Goal: Transaction & Acquisition: Download file/media

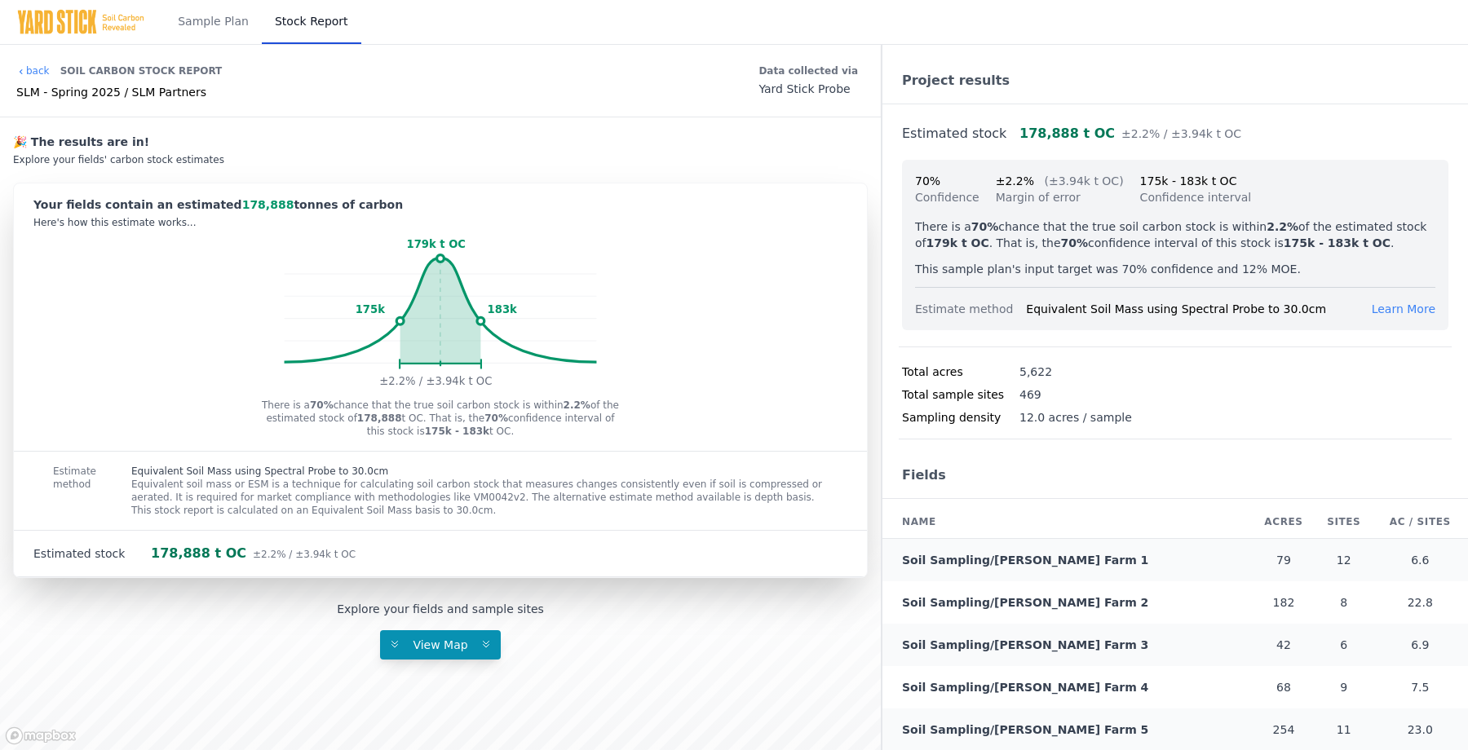
click at [1002, 554] on link "Soil Sampling/[PERSON_NAME] Farm 1" at bounding box center [1025, 560] width 246 height 13
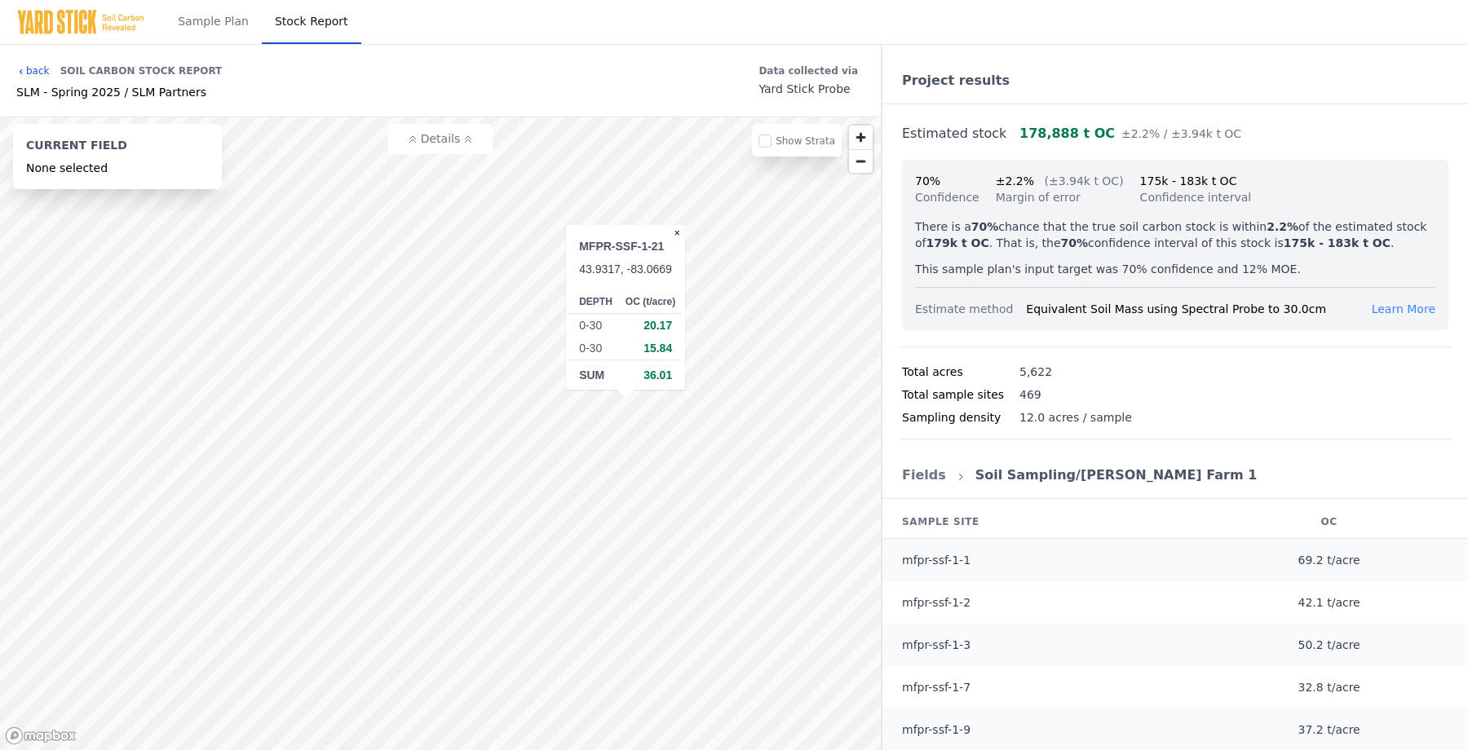
click at [42, 67] on link "back" at bounding box center [32, 70] width 33 height 13
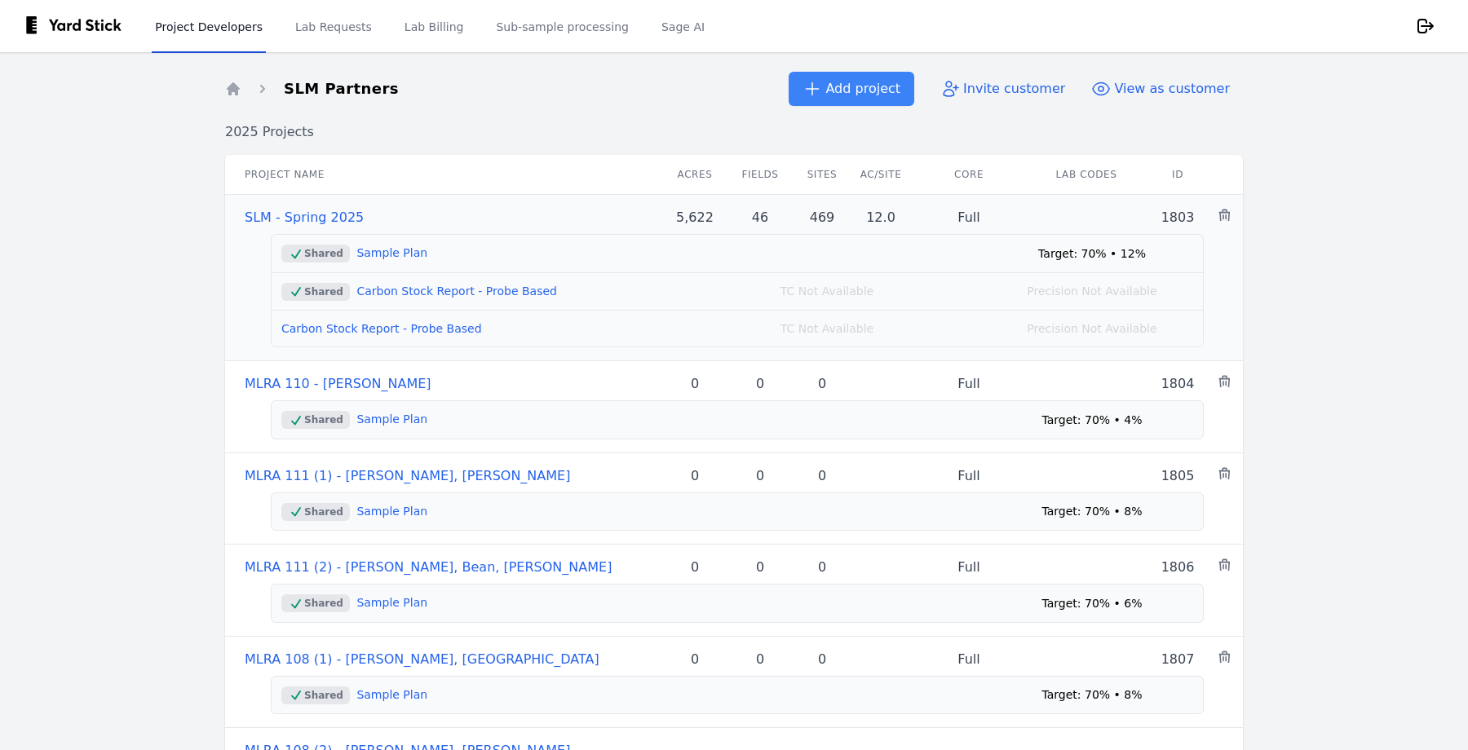
click at [305, 216] on link "SLM - Spring 2025" at bounding box center [304, 217] width 119 height 15
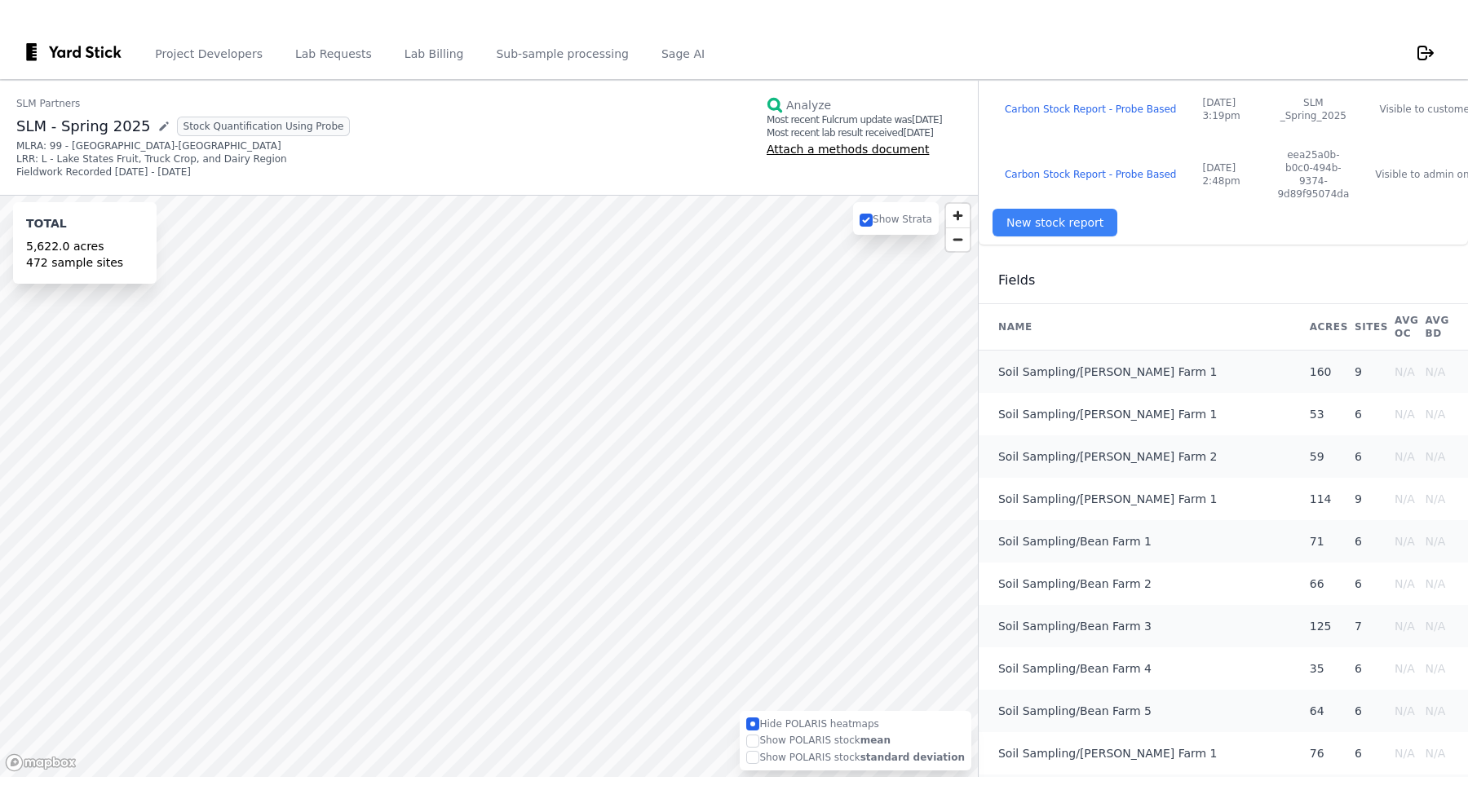
scroll to position [384, 0]
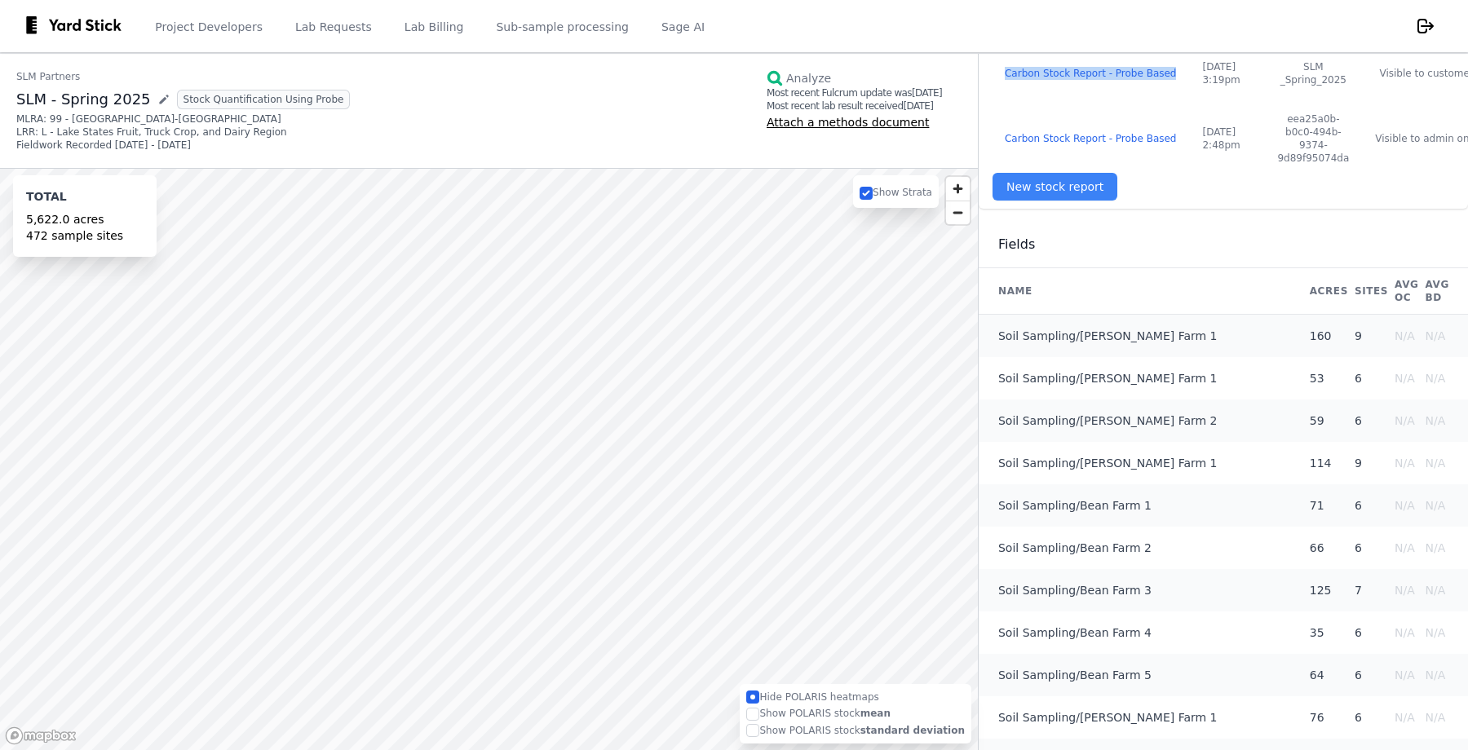
click at [1048, 167] on td "Carbon Stock Report - Probe Based" at bounding box center [1091, 139] width 198 height 78
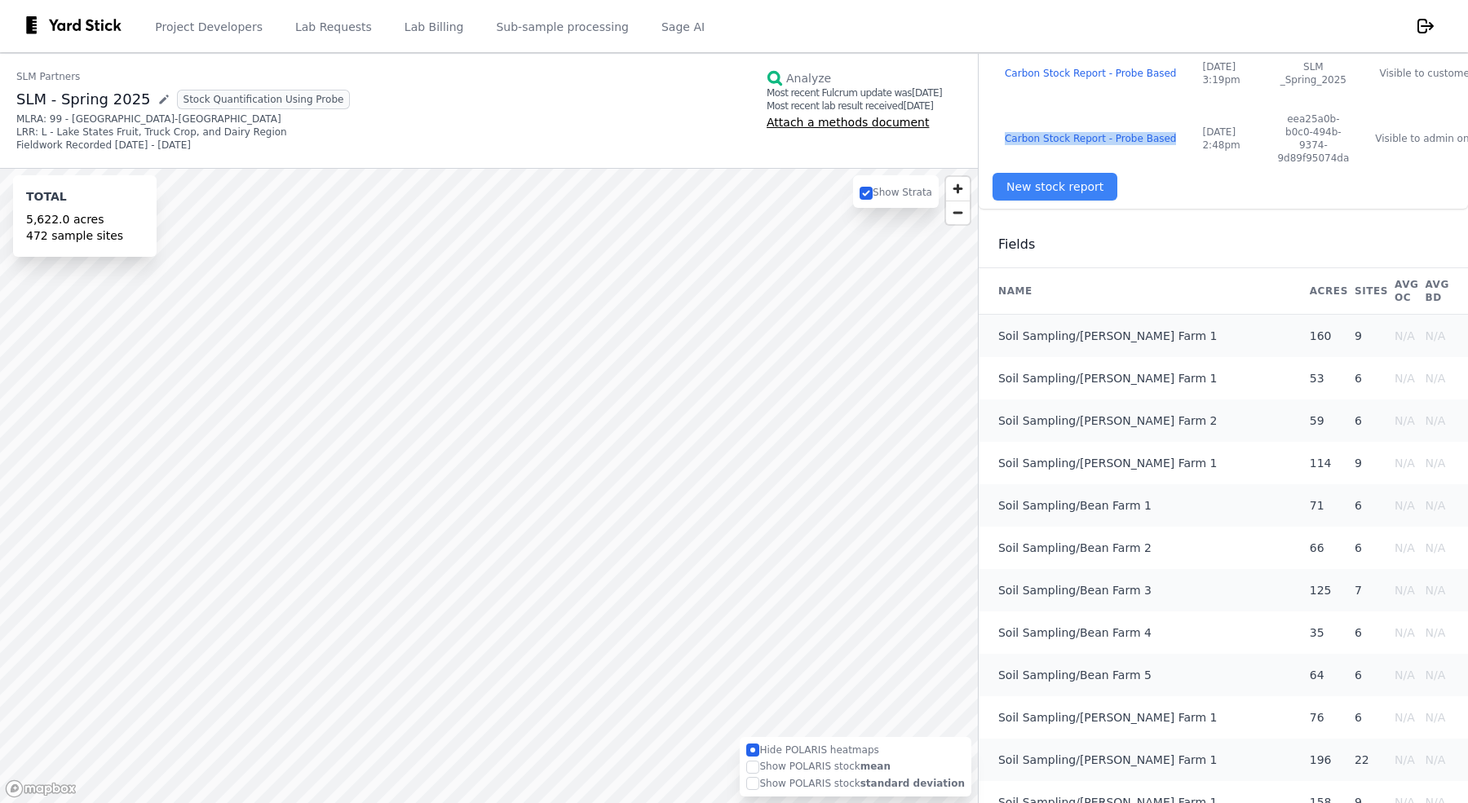
click at [42, 79] on link "SLM Partners" at bounding box center [183, 76] width 334 height 13
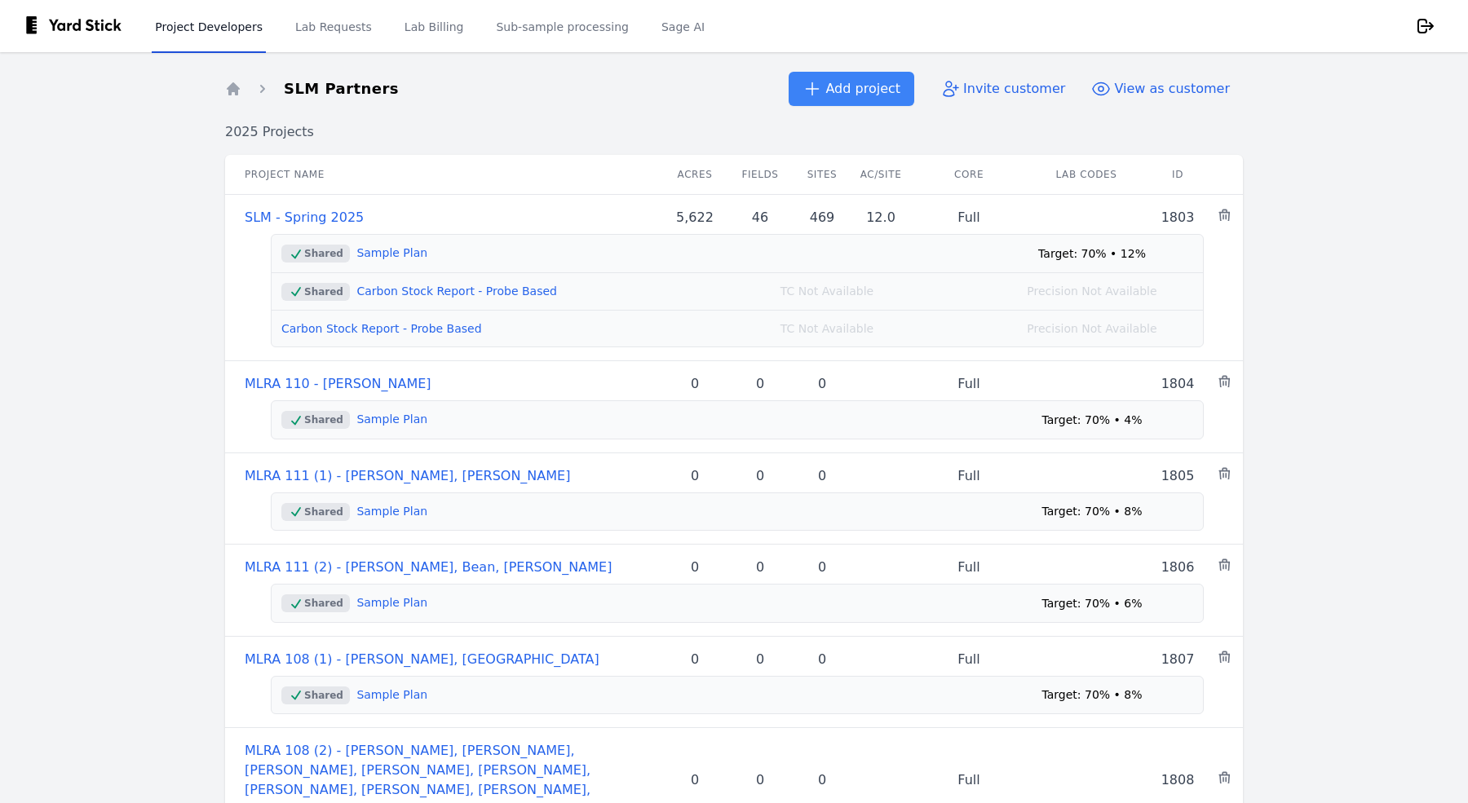
click at [56, 166] on main "Home SLM Partners Add project Invite customer View as customer 2025 Projects Pr…" at bounding box center [734, 427] width 1468 height 751
click at [232, 20] on link "Project Developers" at bounding box center [209, 26] width 114 height 54
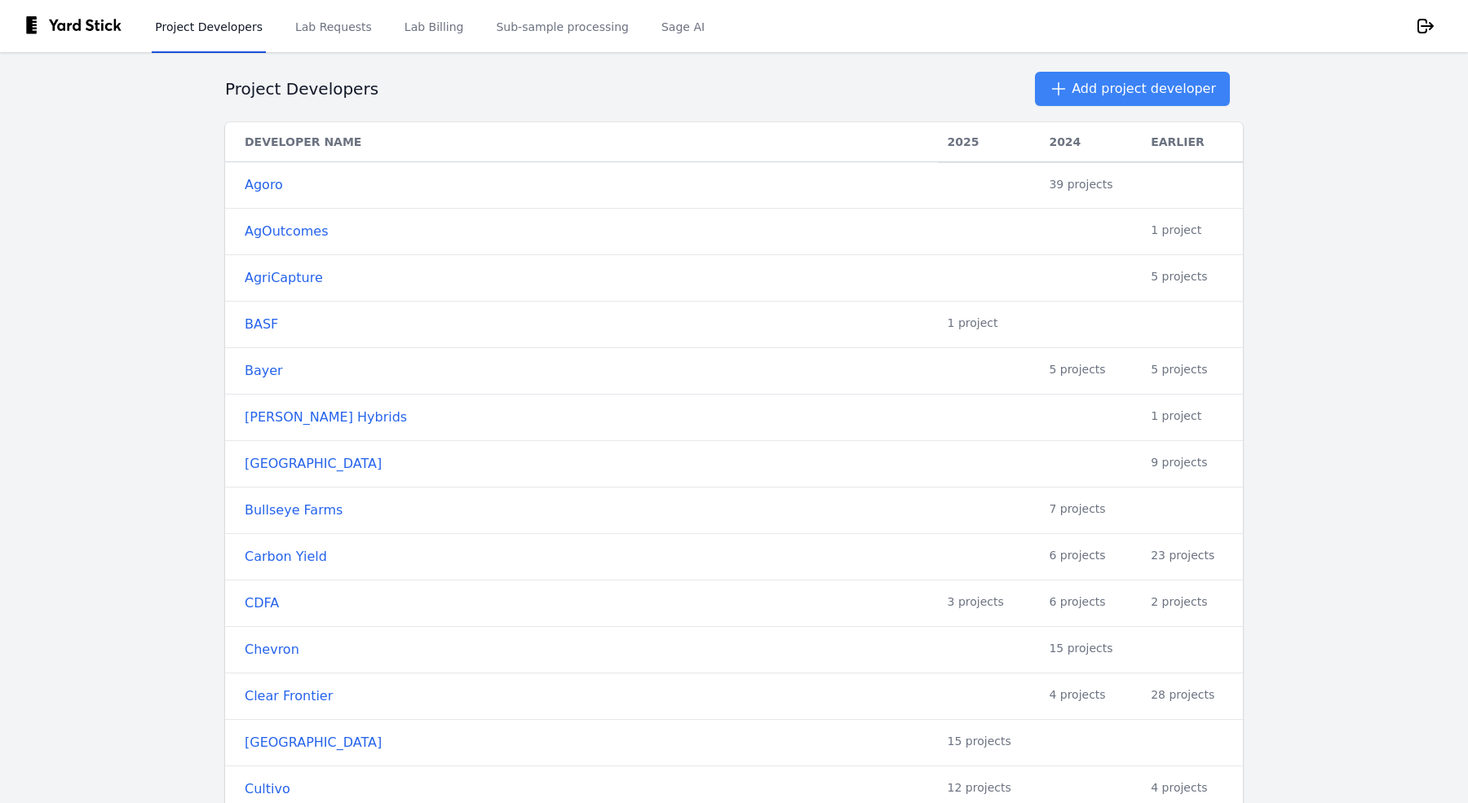
click at [206, 241] on main "Project Developers Add project developer Developer Name 2025 2024 Earlier Agoro…" at bounding box center [734, 427] width 1468 height 751
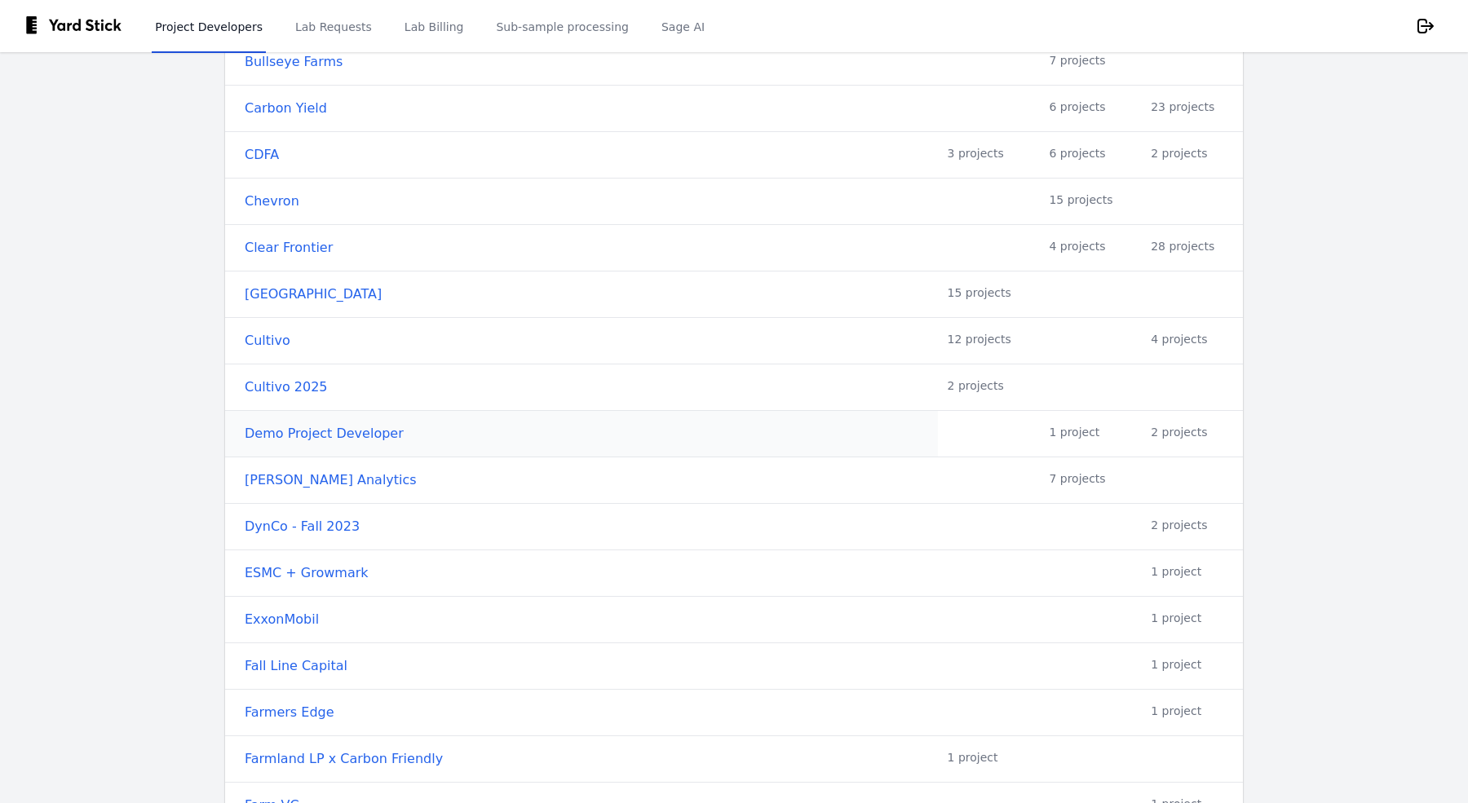
click at [284, 431] on link "Demo Project Developer" at bounding box center [587, 434] width 684 height 20
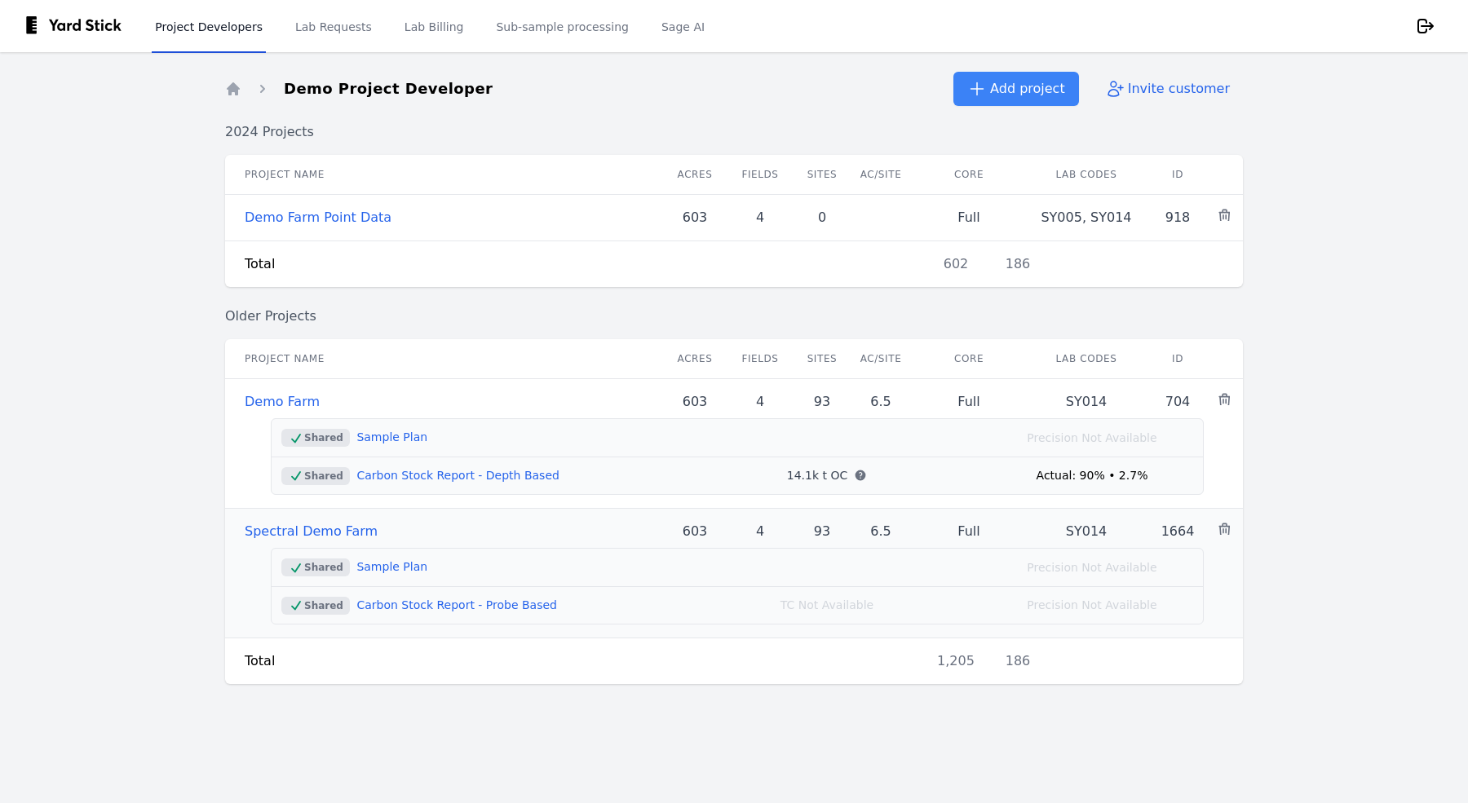
click at [394, 608] on link "Carbon Stock Report - Probe Based" at bounding box center [456, 605] width 201 height 13
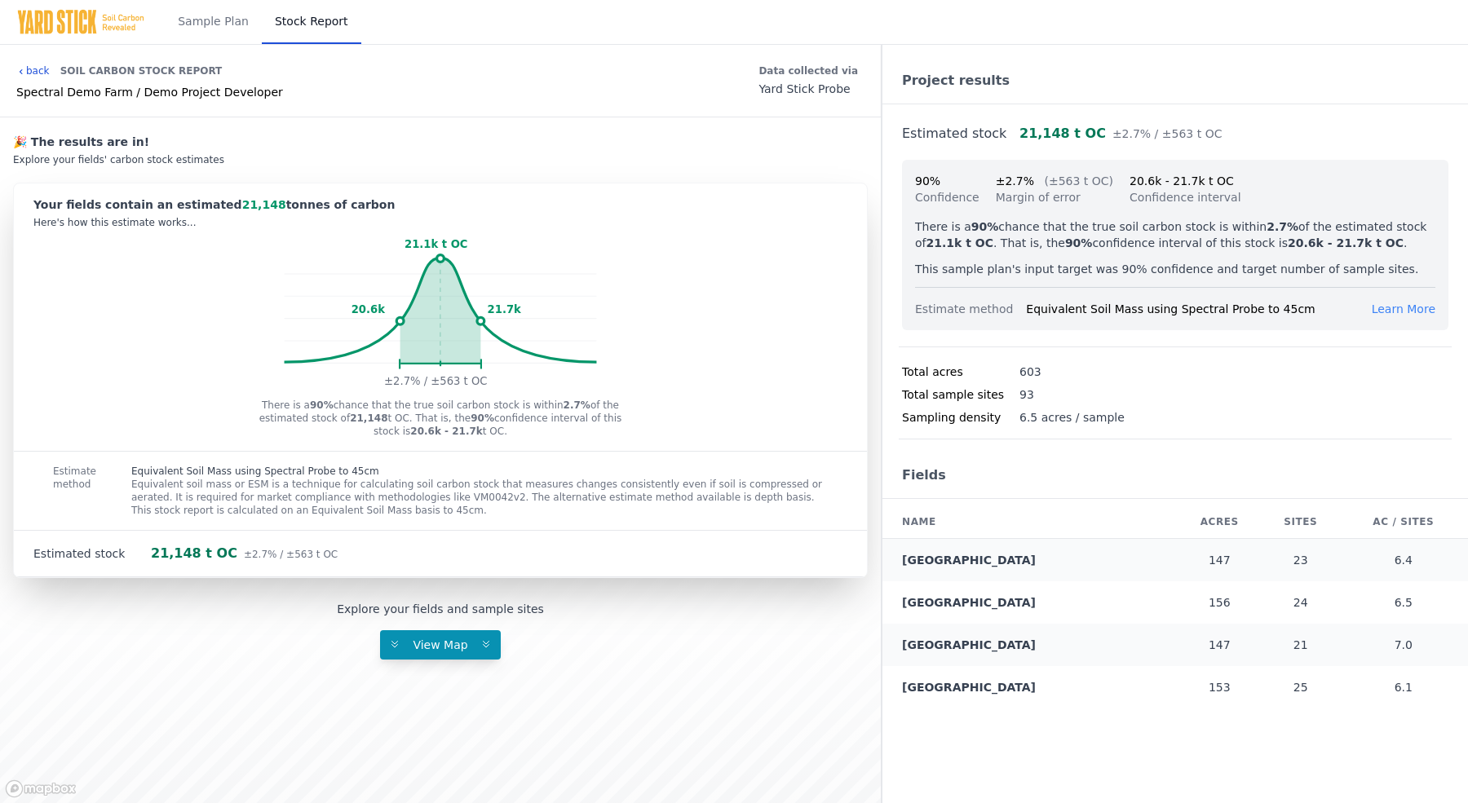
click at [33, 70] on link "back" at bounding box center [32, 70] width 33 height 13
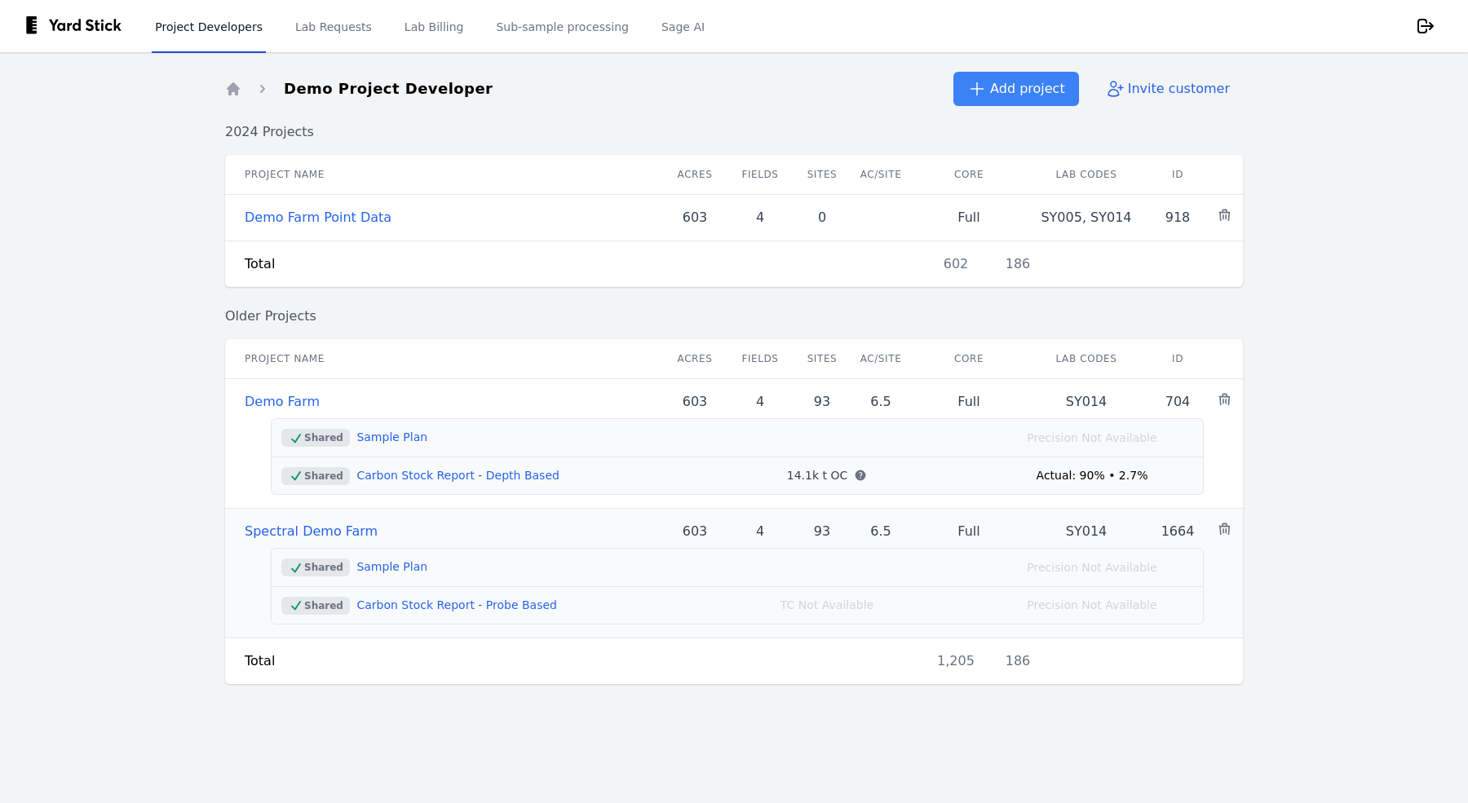
click at [417, 604] on link "Carbon Stock Report - Probe Based" at bounding box center [456, 605] width 201 height 13
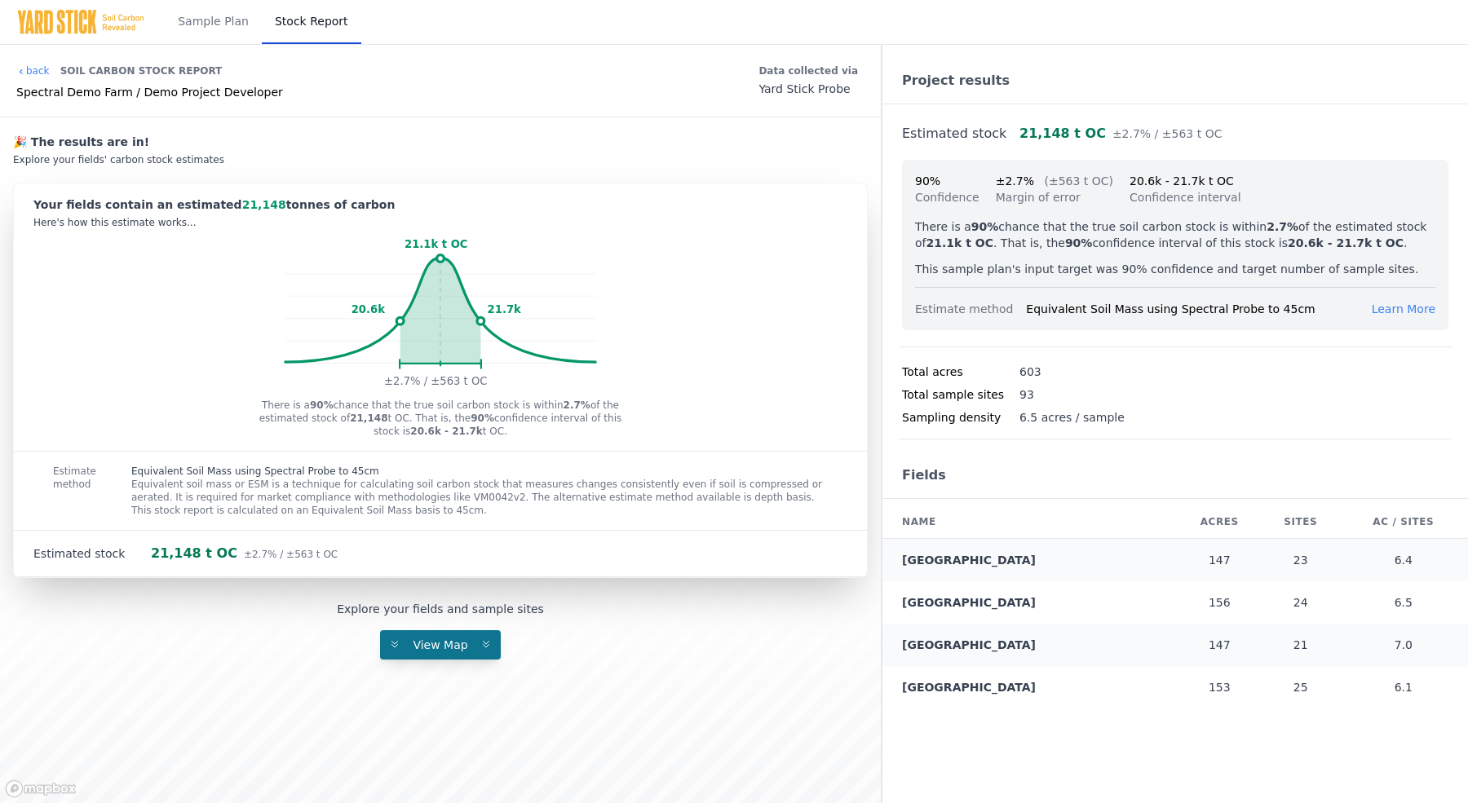
click at [445, 641] on span "View Map" at bounding box center [440, 645] width 74 height 13
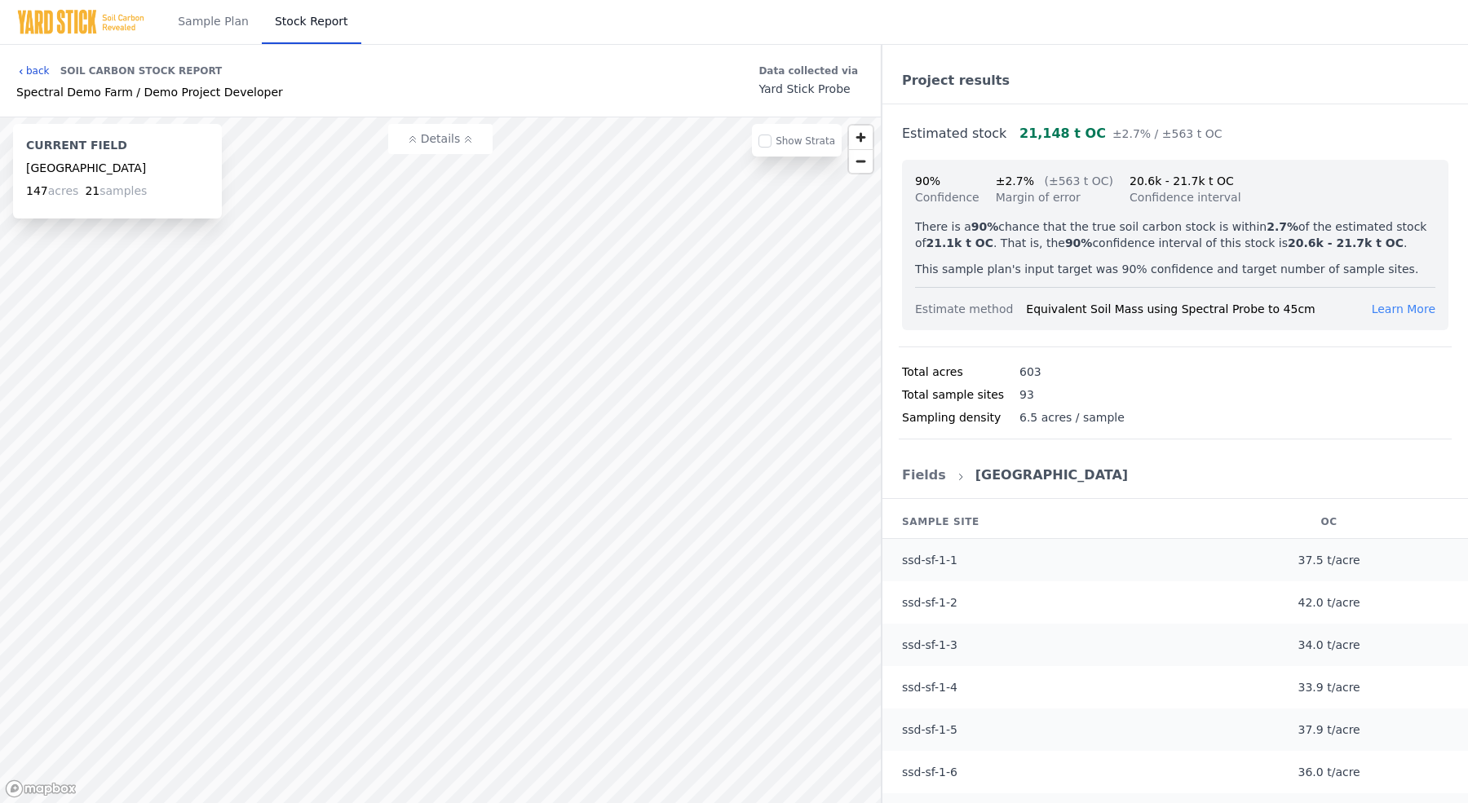
click at [33, 75] on link "back" at bounding box center [32, 70] width 33 height 13
click at [33, 67] on link "back" at bounding box center [32, 70] width 33 height 13
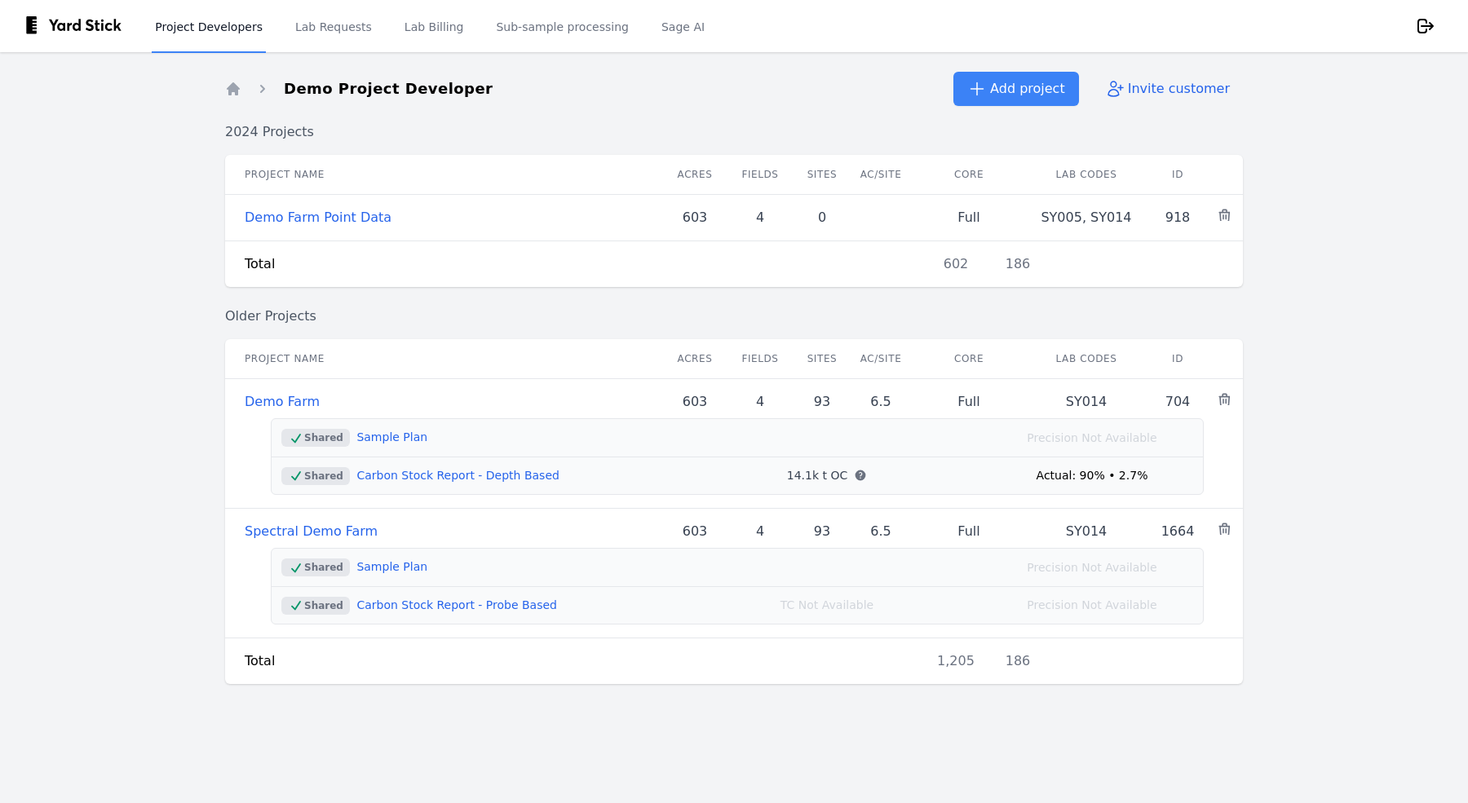
click at [166, 16] on link "Project Developers" at bounding box center [209, 26] width 114 height 54
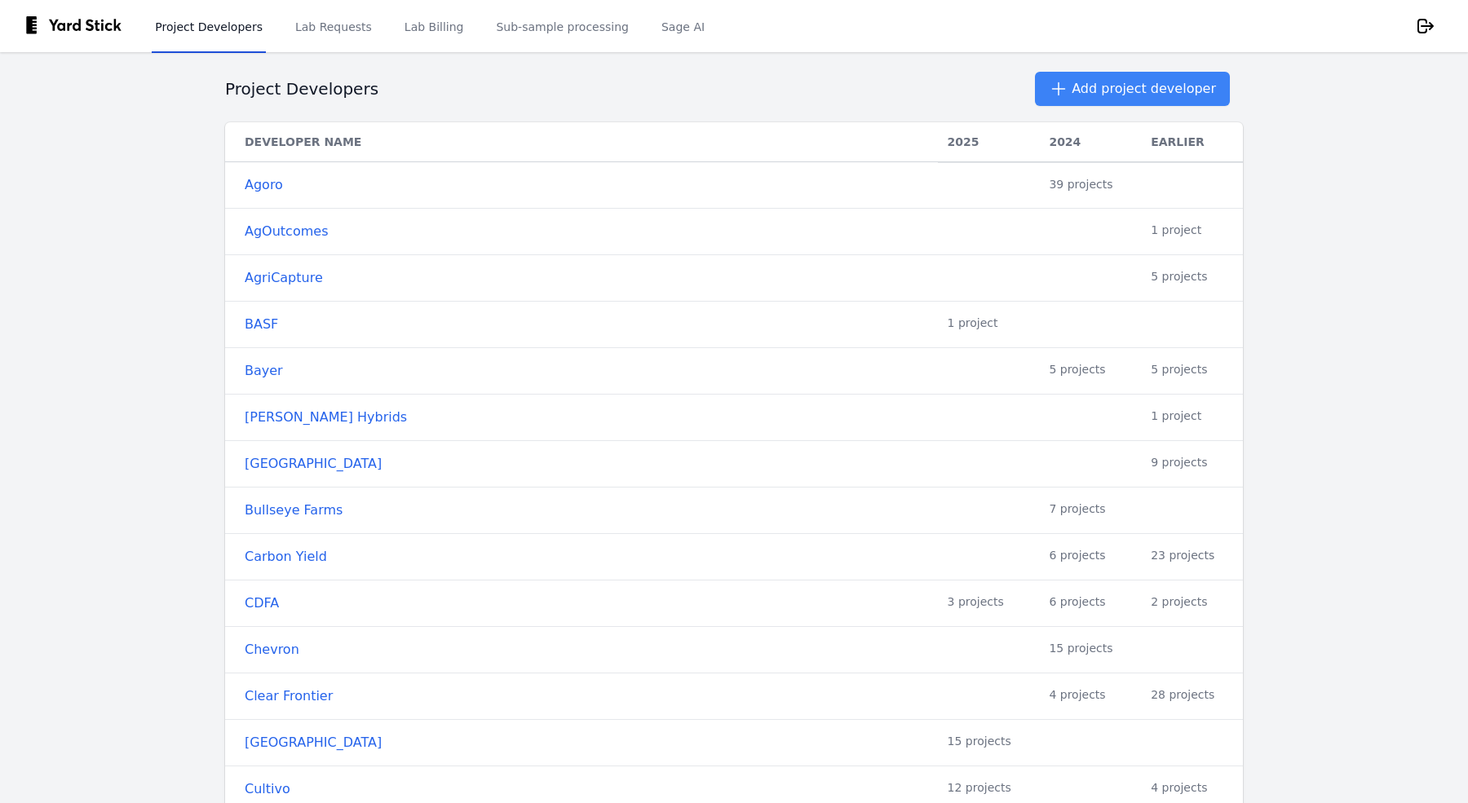
click at [132, 181] on main "Project Developers Add project developer Developer Name 2025 2024 Earlier Agoro…" at bounding box center [734, 427] width 1468 height 751
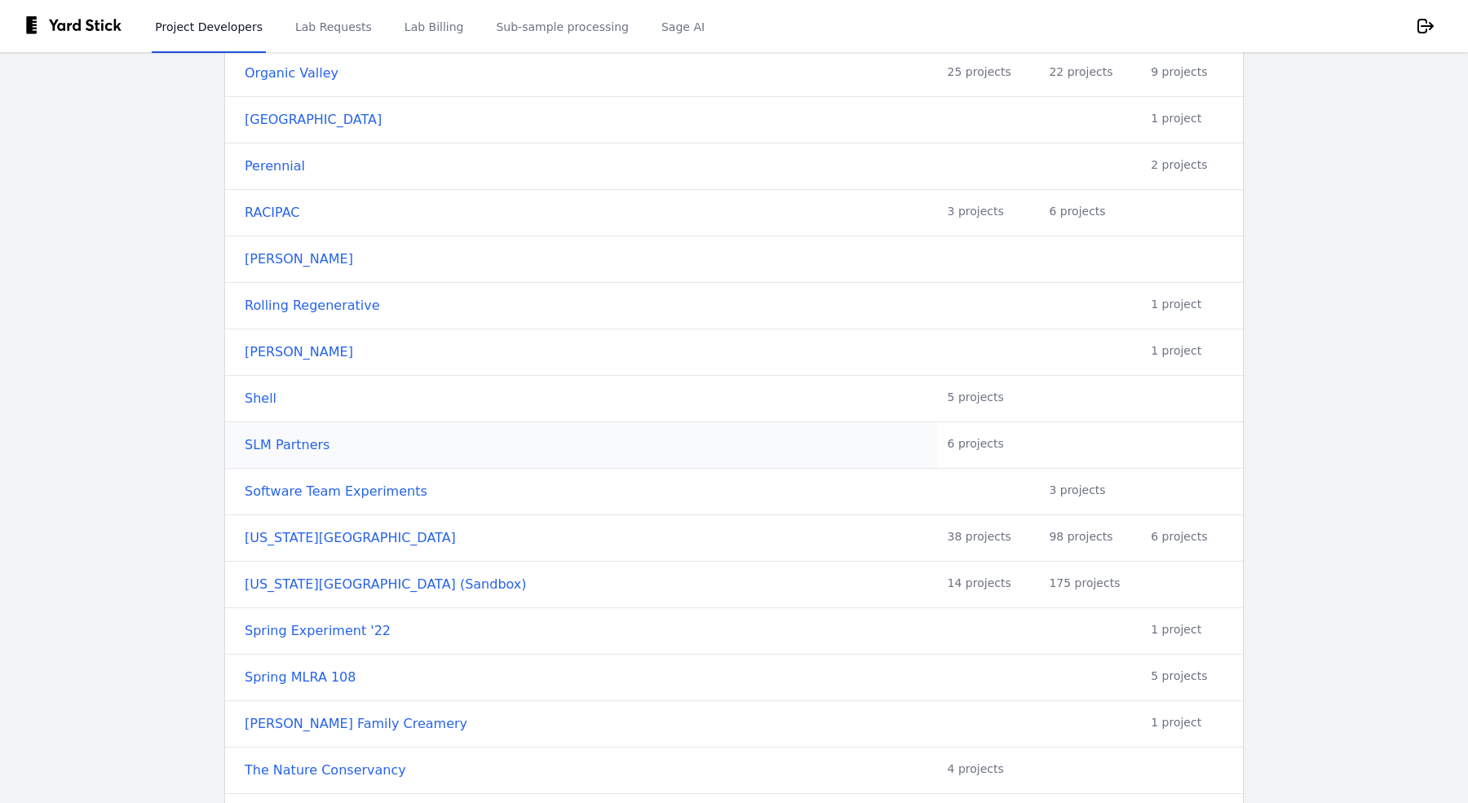
click at [285, 436] on link "SLM Partners" at bounding box center [587, 446] width 684 height 20
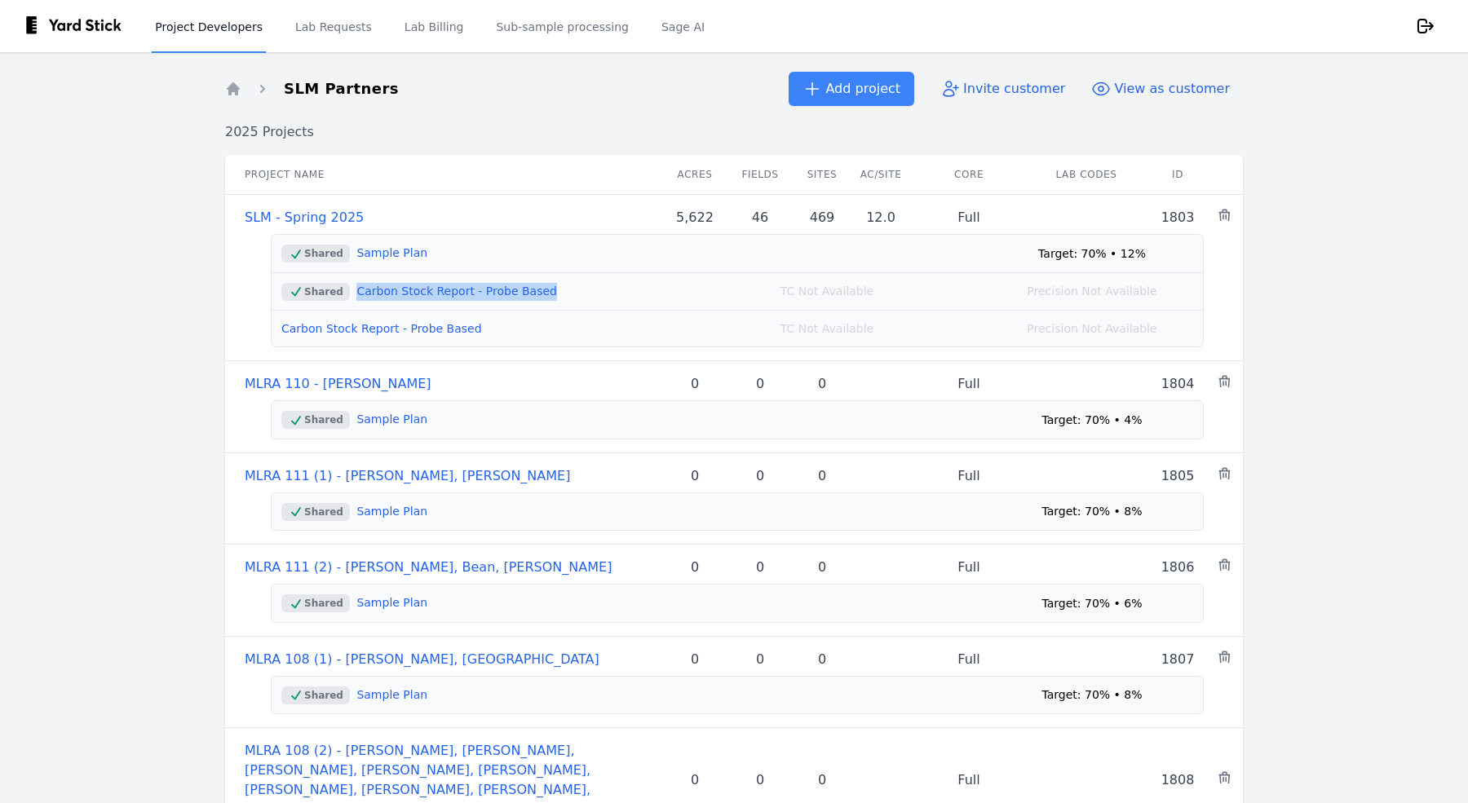
click at [188, 24] on link "Project Developers" at bounding box center [209, 26] width 114 height 54
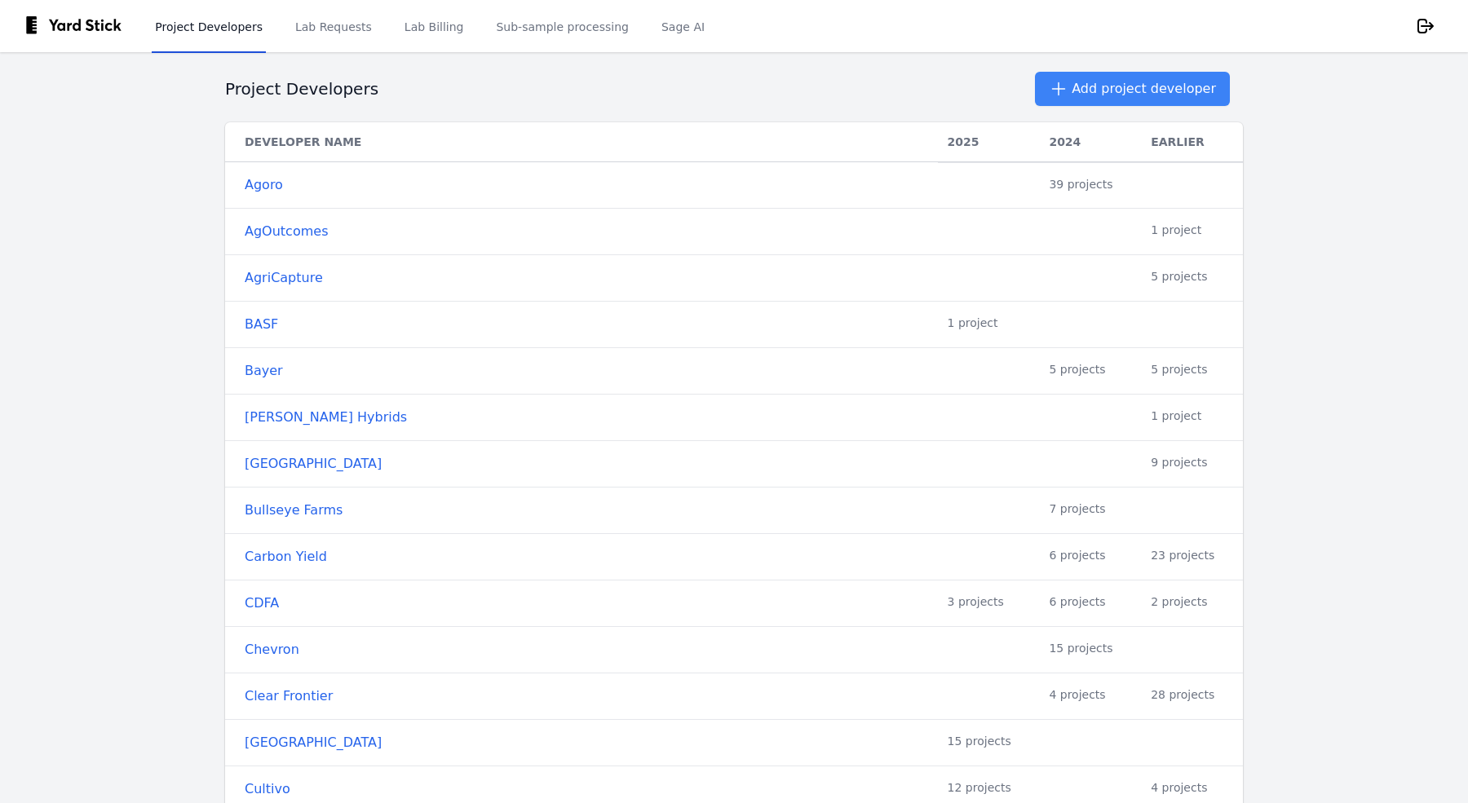
click at [118, 337] on main "Project Developers Add project developer Developer Name 2025 2024 Earlier Agoro…" at bounding box center [734, 427] width 1468 height 751
click at [245, 790] on link "Cultivo" at bounding box center [587, 790] width 684 height 20
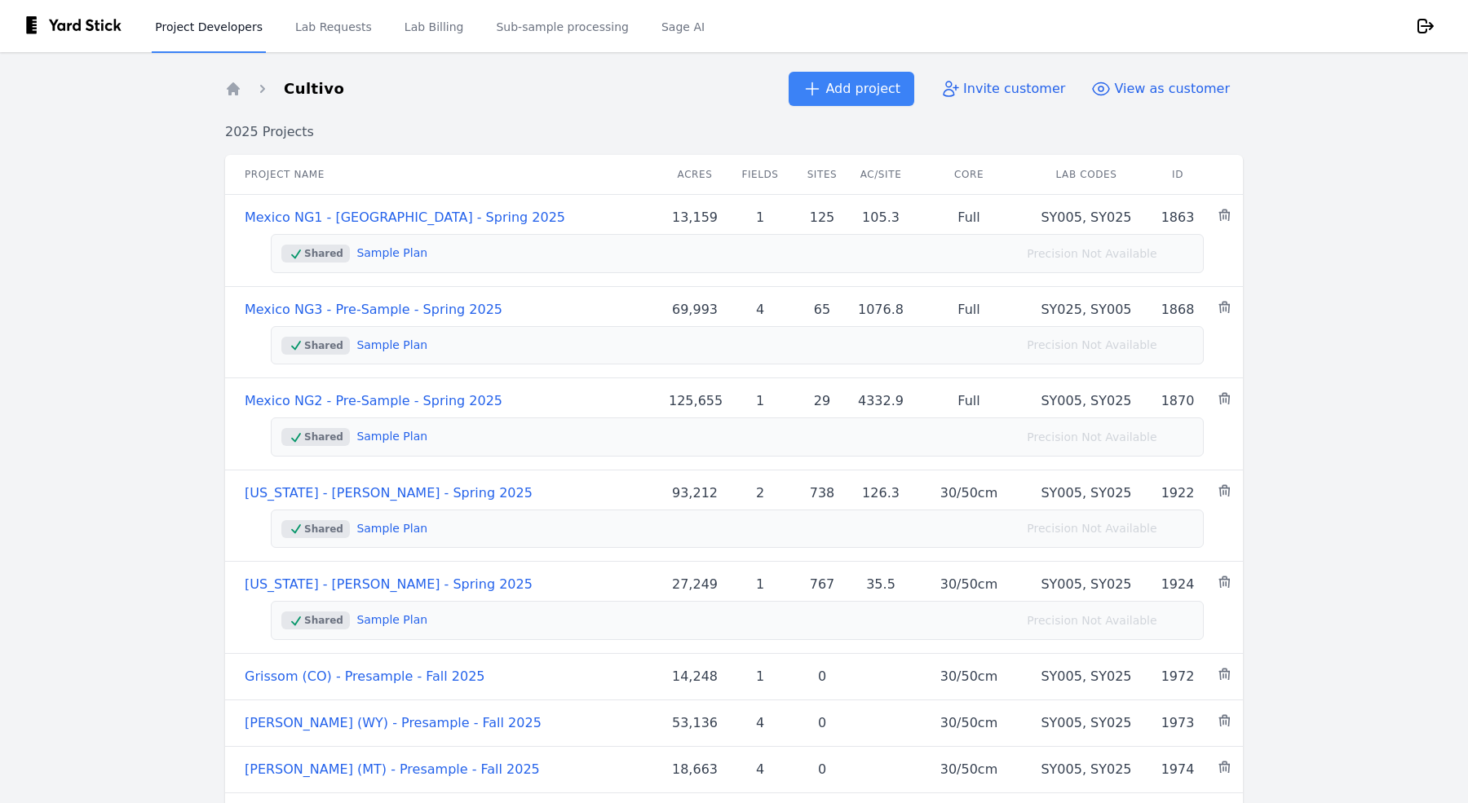
click at [223, 33] on link "Project Developers" at bounding box center [209, 26] width 114 height 54
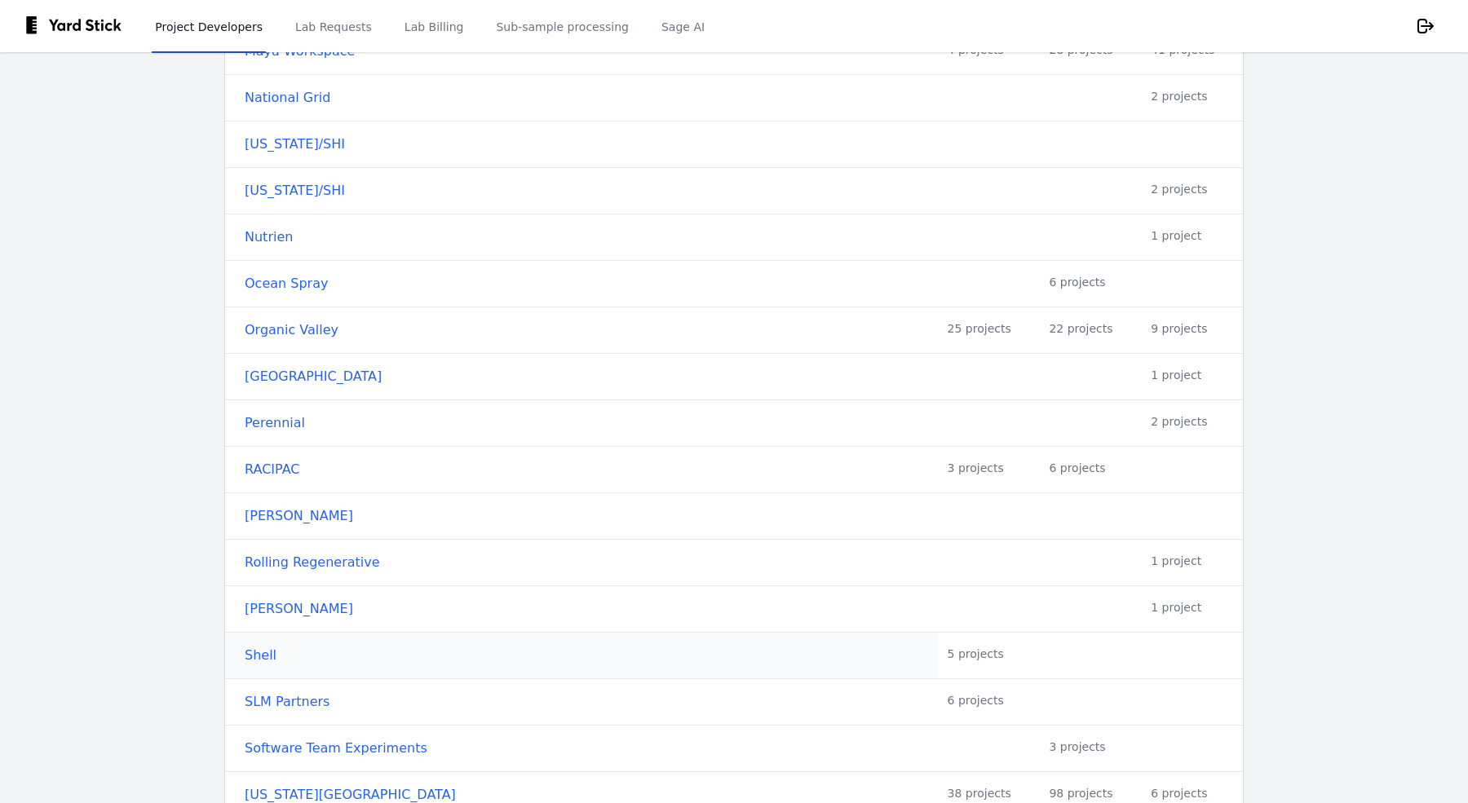
scroll to position [1929, 0]
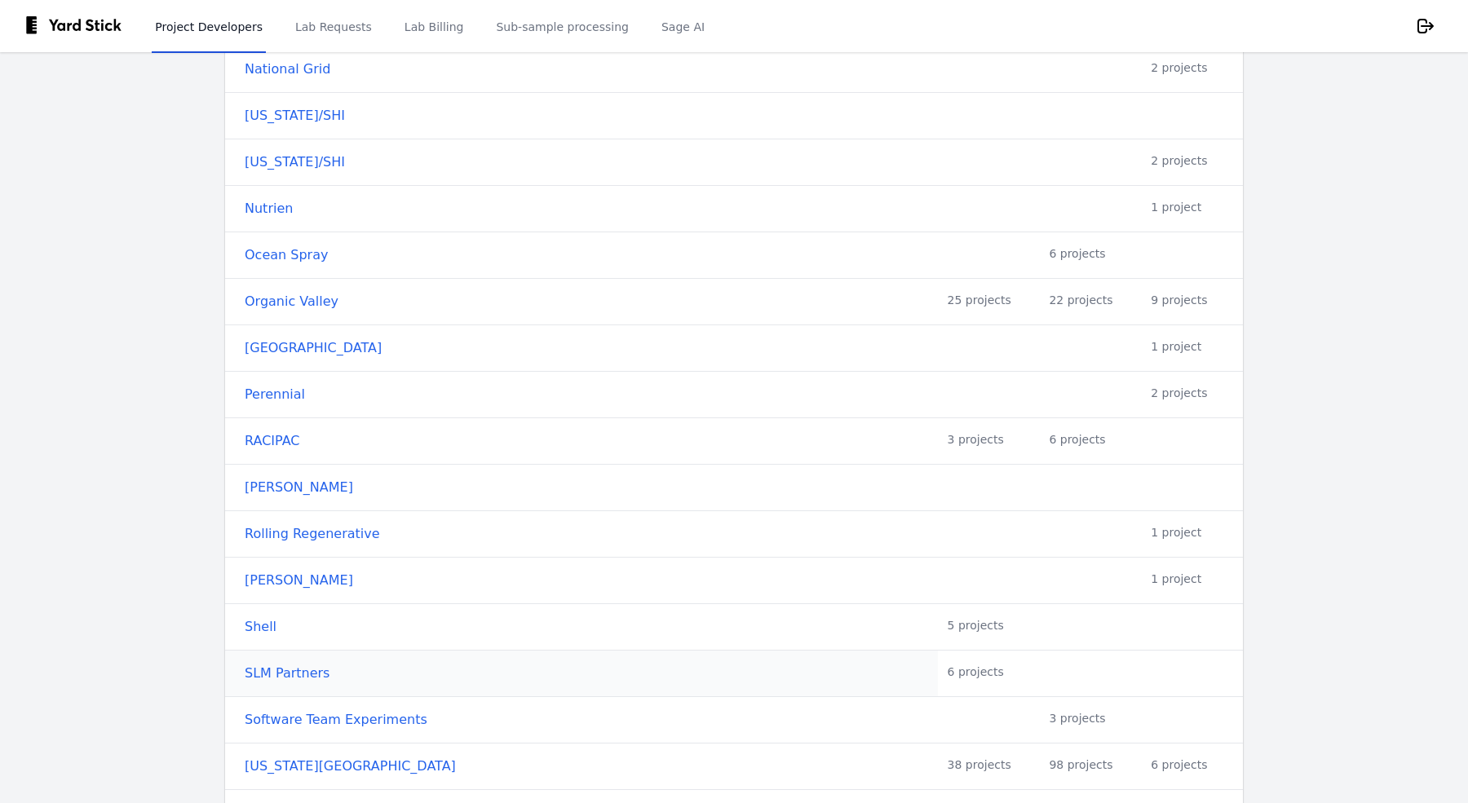
click at [295, 664] on link "SLM Partners" at bounding box center [587, 674] width 684 height 20
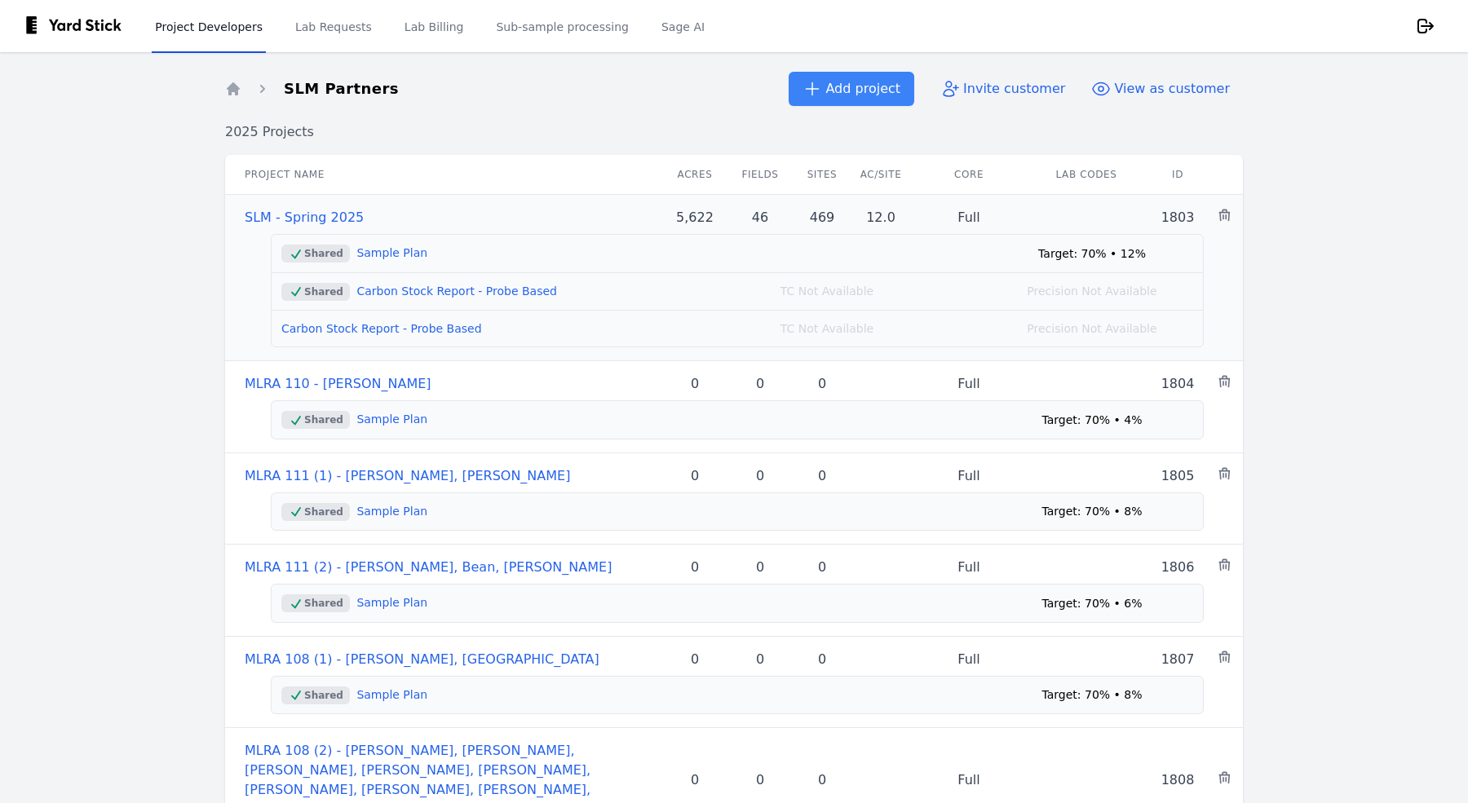
click at [413, 286] on link "Carbon Stock Report - Probe Based" at bounding box center [456, 291] width 201 height 13
click at [299, 211] on link "SLM - Spring 2025" at bounding box center [304, 217] width 119 height 15
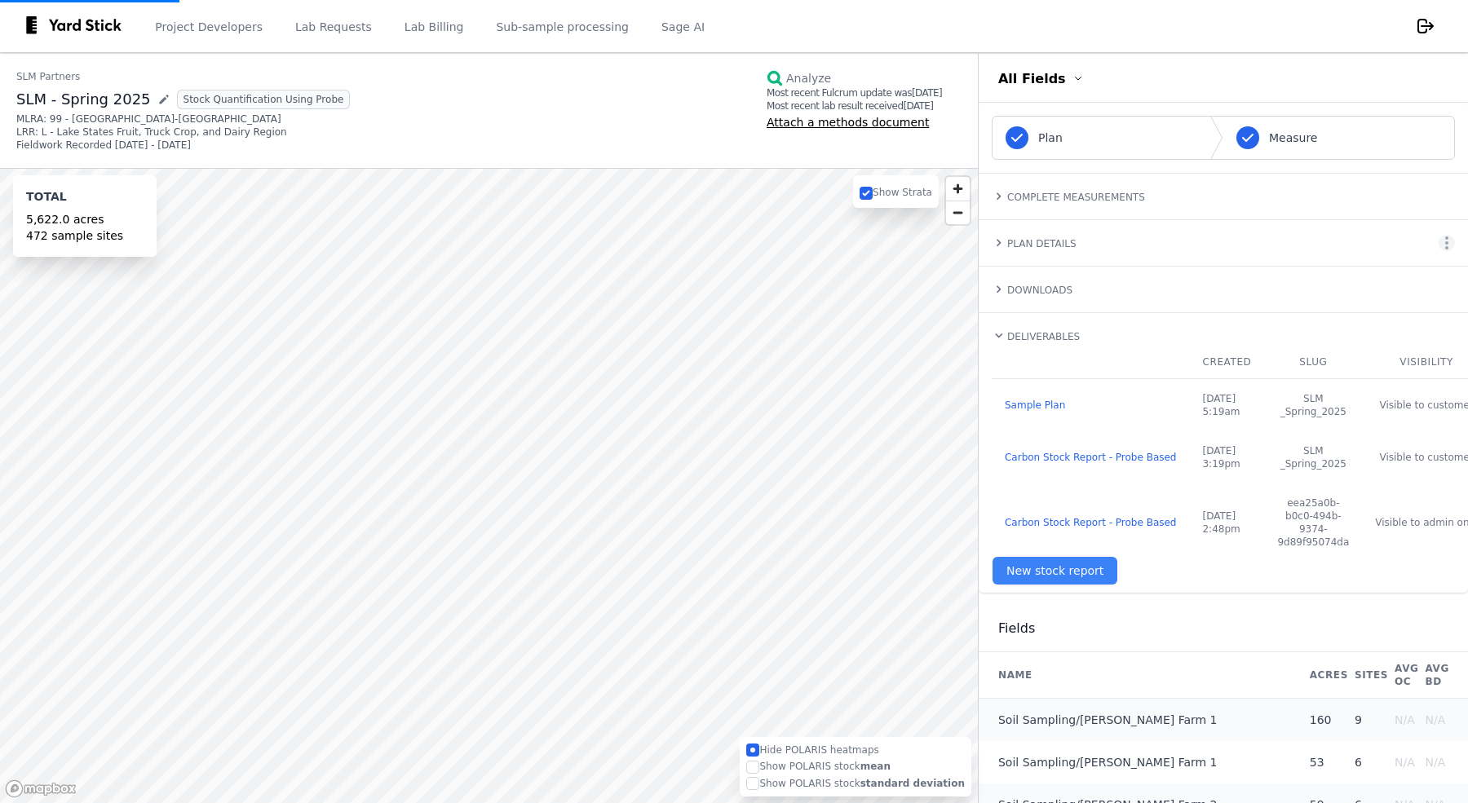
click at [1015, 192] on h4 "Complete Measurements" at bounding box center [1076, 197] width 138 height 11
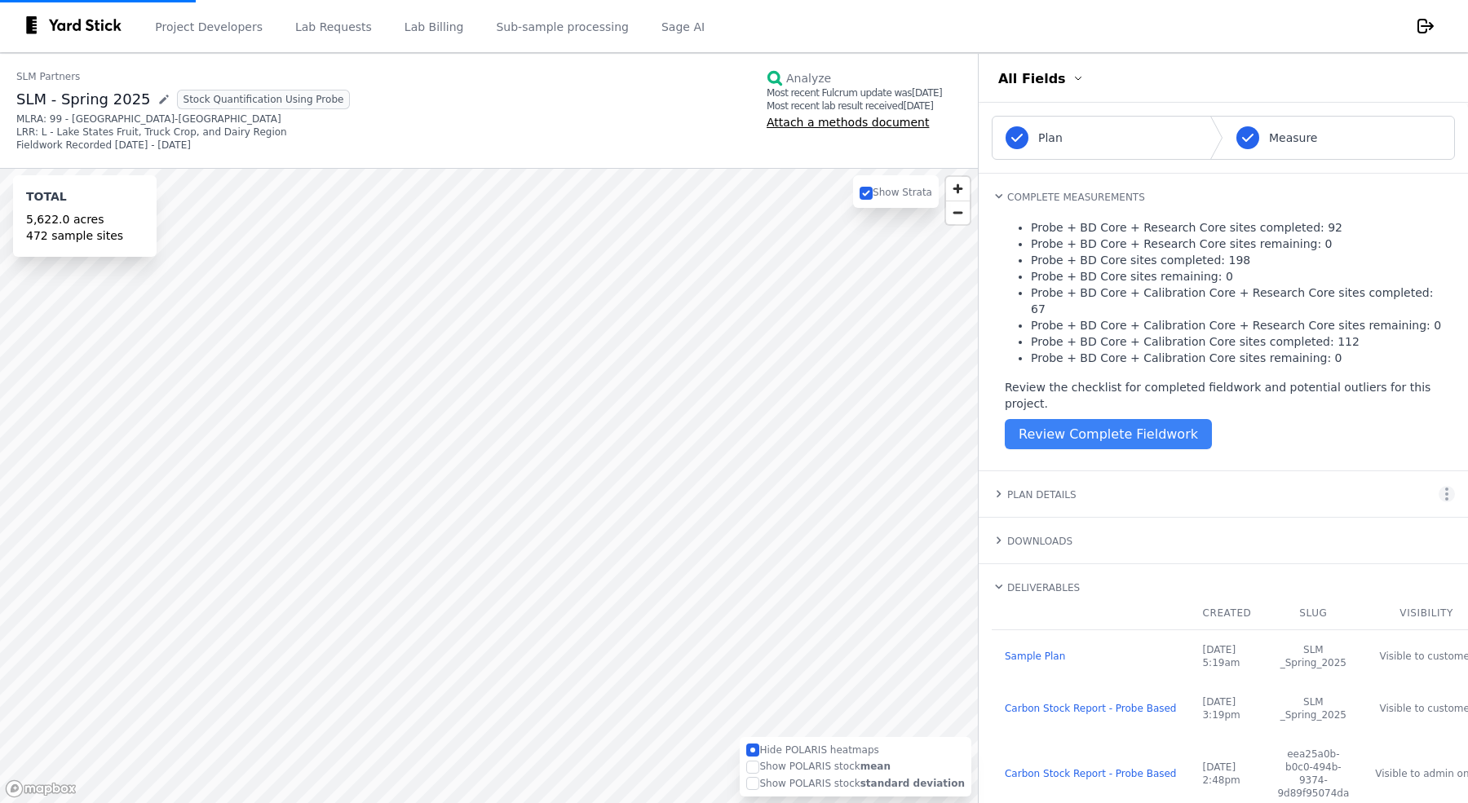
click at [1014, 192] on h4 "Complete Measurements" at bounding box center [1076, 197] width 138 height 11
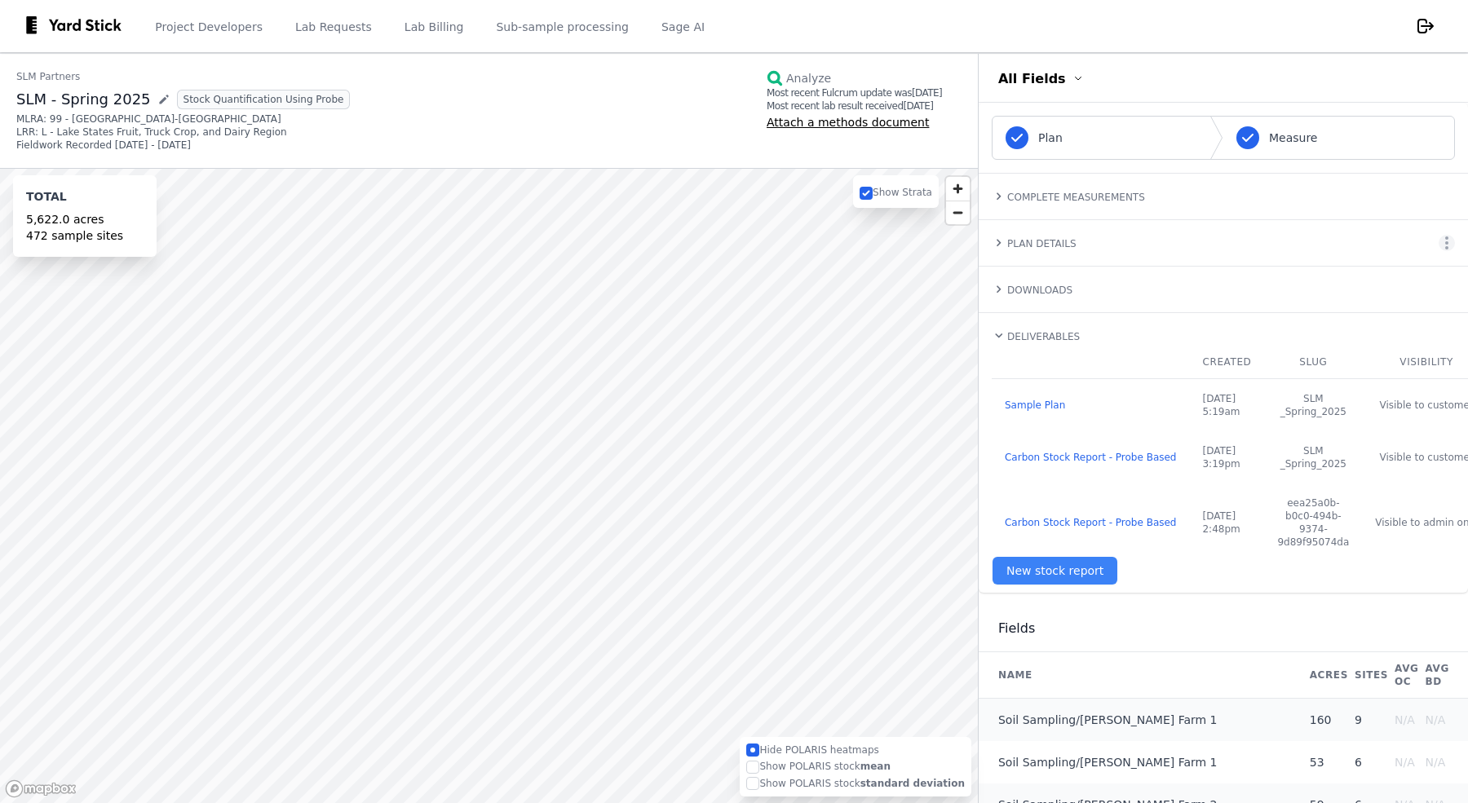
click at [1007, 192] on h4 "Complete Measurements" at bounding box center [1076, 197] width 138 height 11
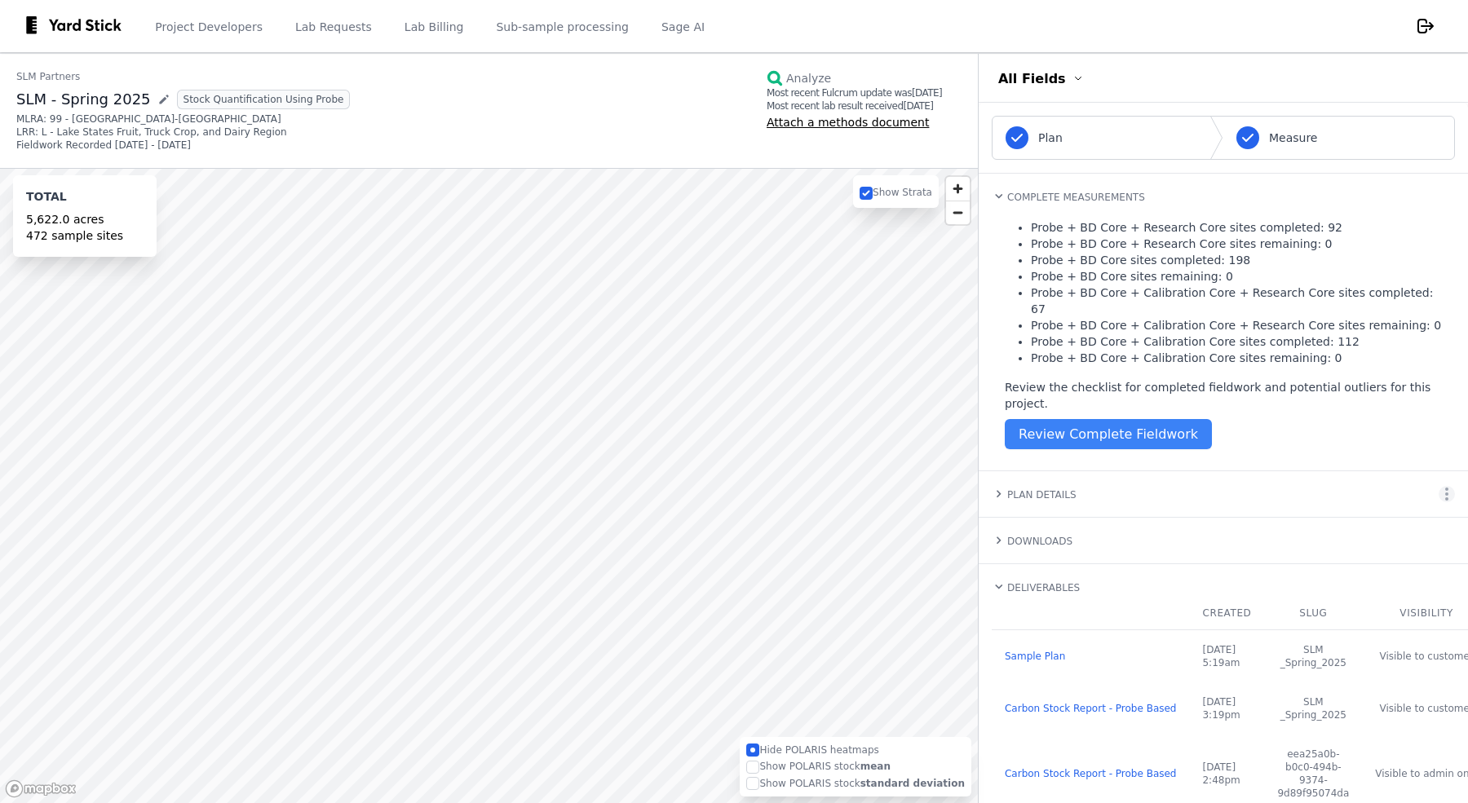
click at [1044, 536] on h4 "Downloads" at bounding box center [1039, 541] width 65 height 11
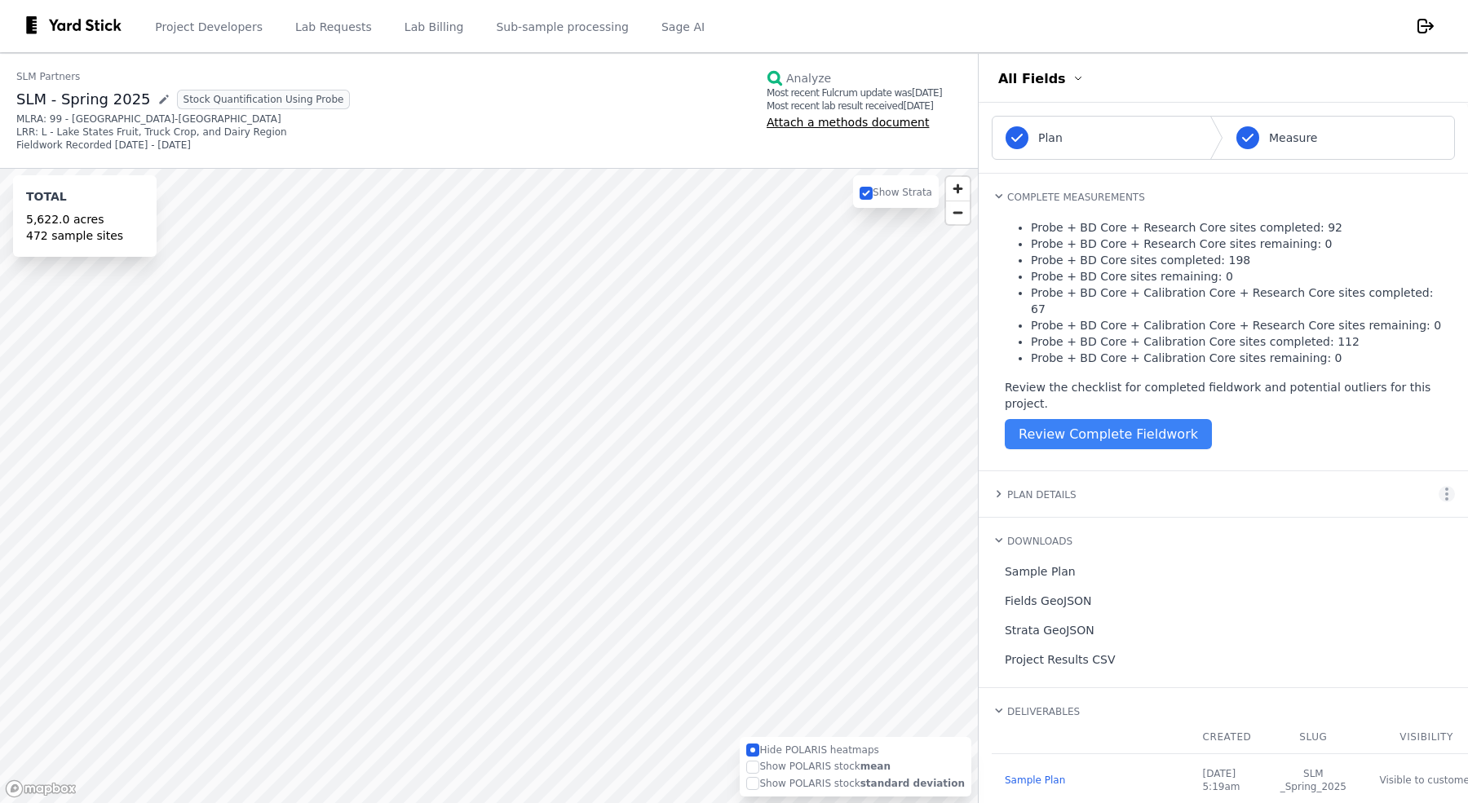
click at [1024, 536] on h4 "Downloads" at bounding box center [1039, 541] width 65 height 11
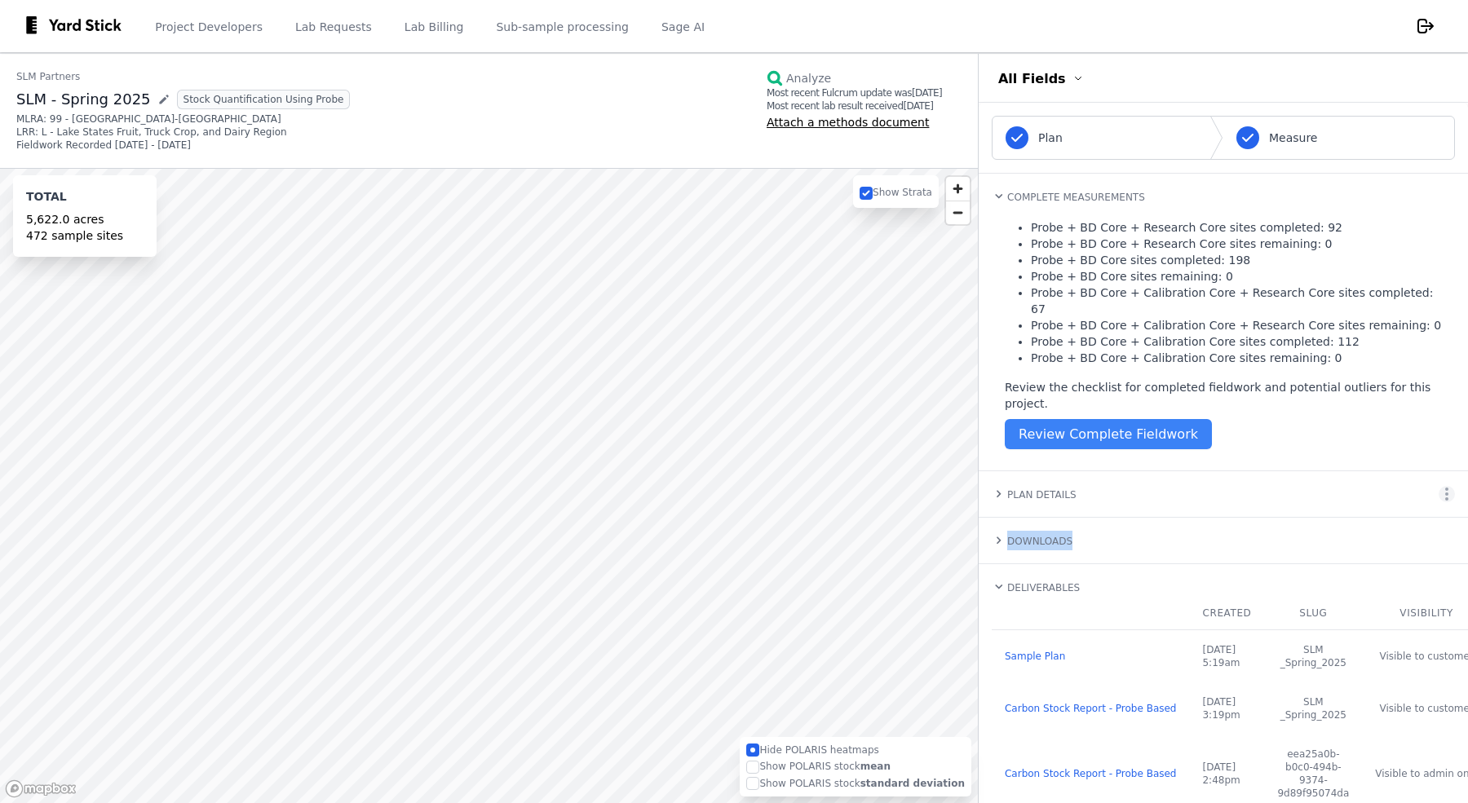
click at [1024, 536] on h4 "Downloads" at bounding box center [1039, 541] width 65 height 11
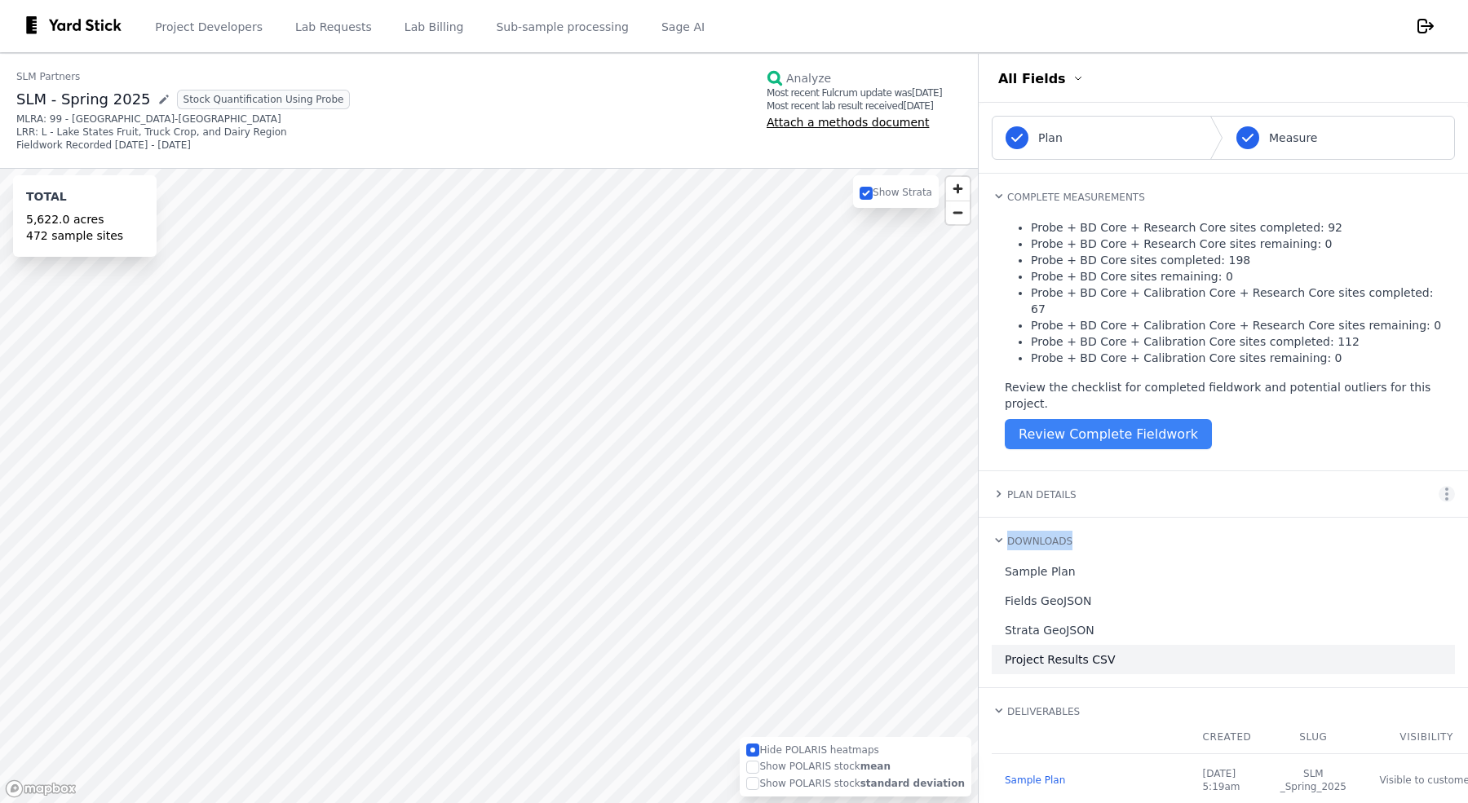
click at [1038, 645] on link "Project Results CSV" at bounding box center [1223, 659] width 463 height 29
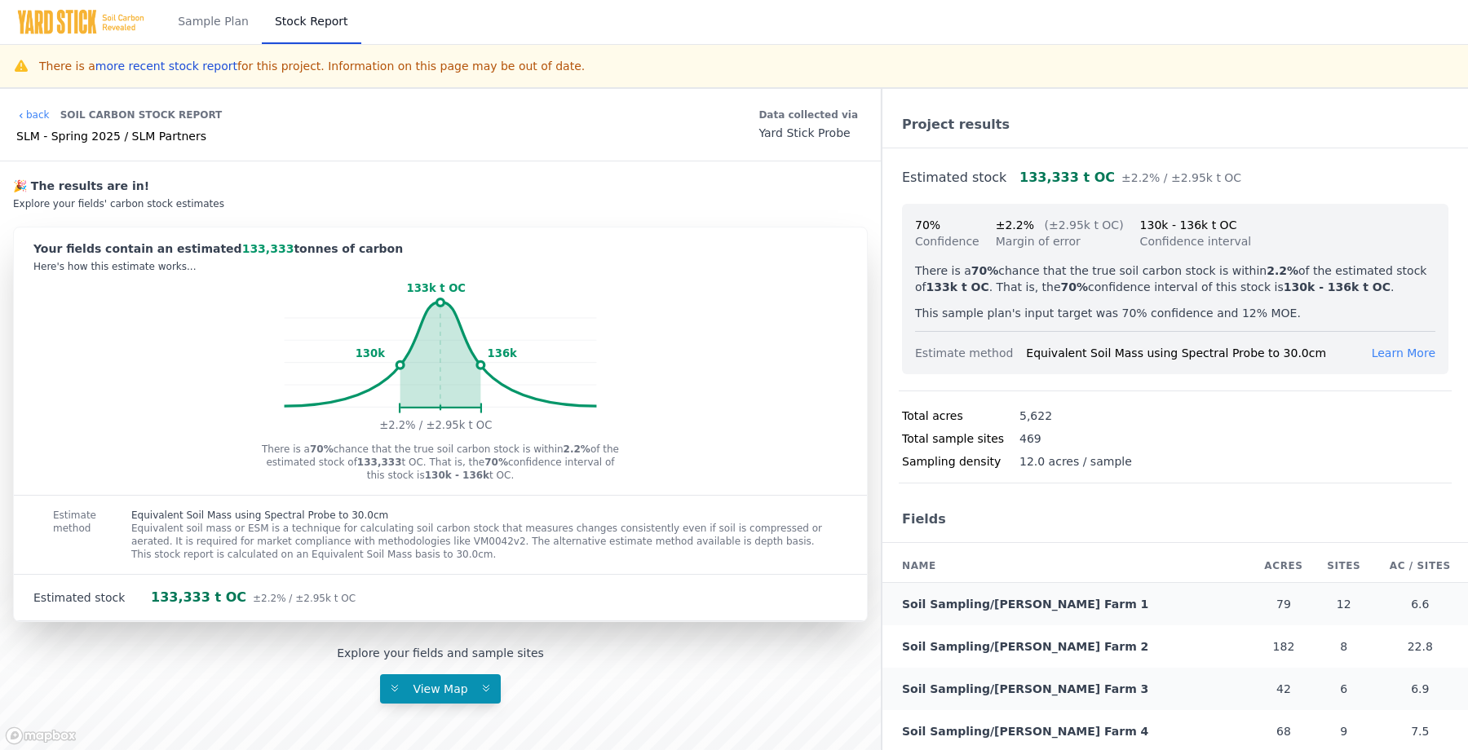
click at [915, 599] on link "Soil Sampling/[PERSON_NAME] Farm 1" at bounding box center [1025, 604] width 246 height 13
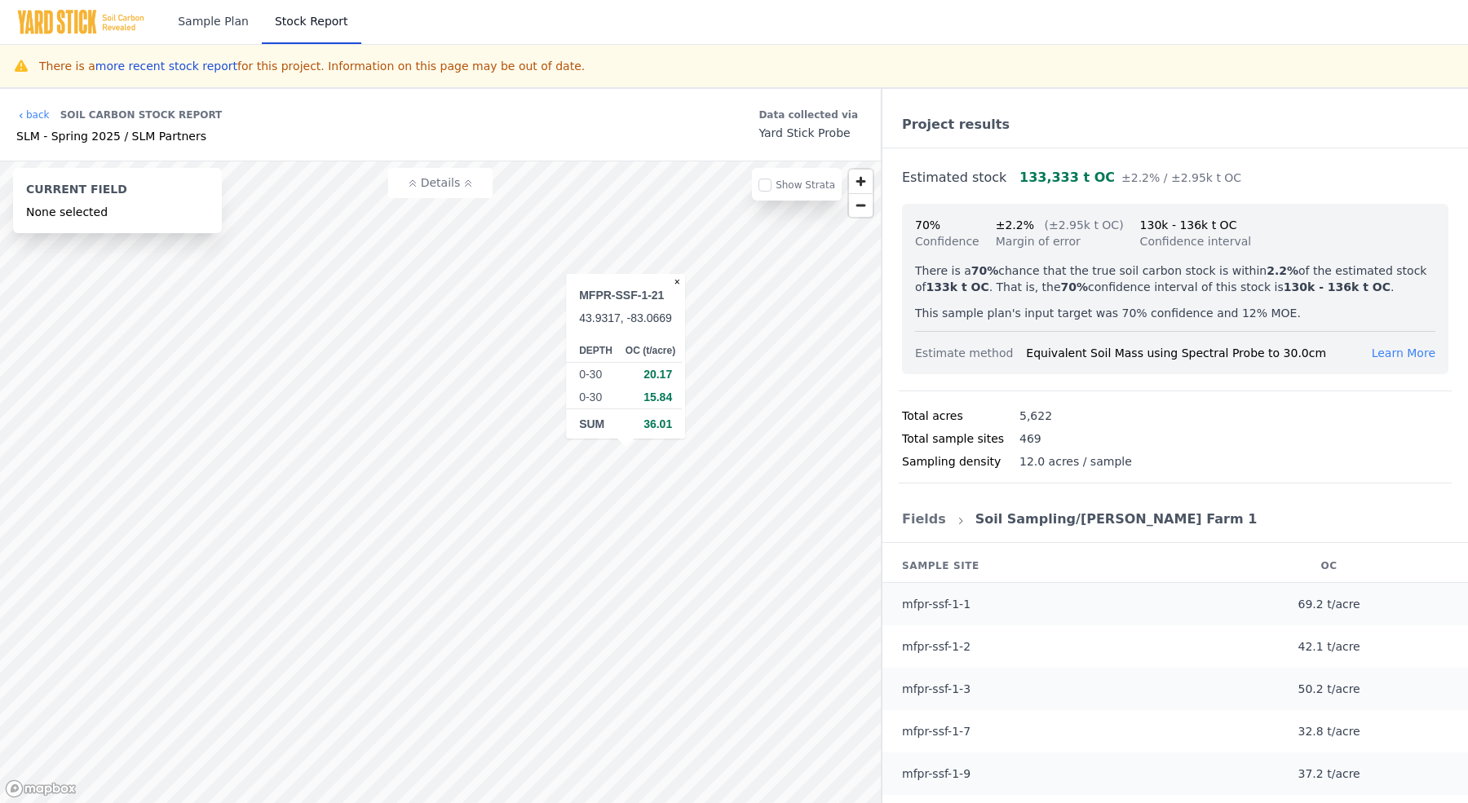
click at [190, 24] on link "Sample Plan" at bounding box center [213, 22] width 97 height 44
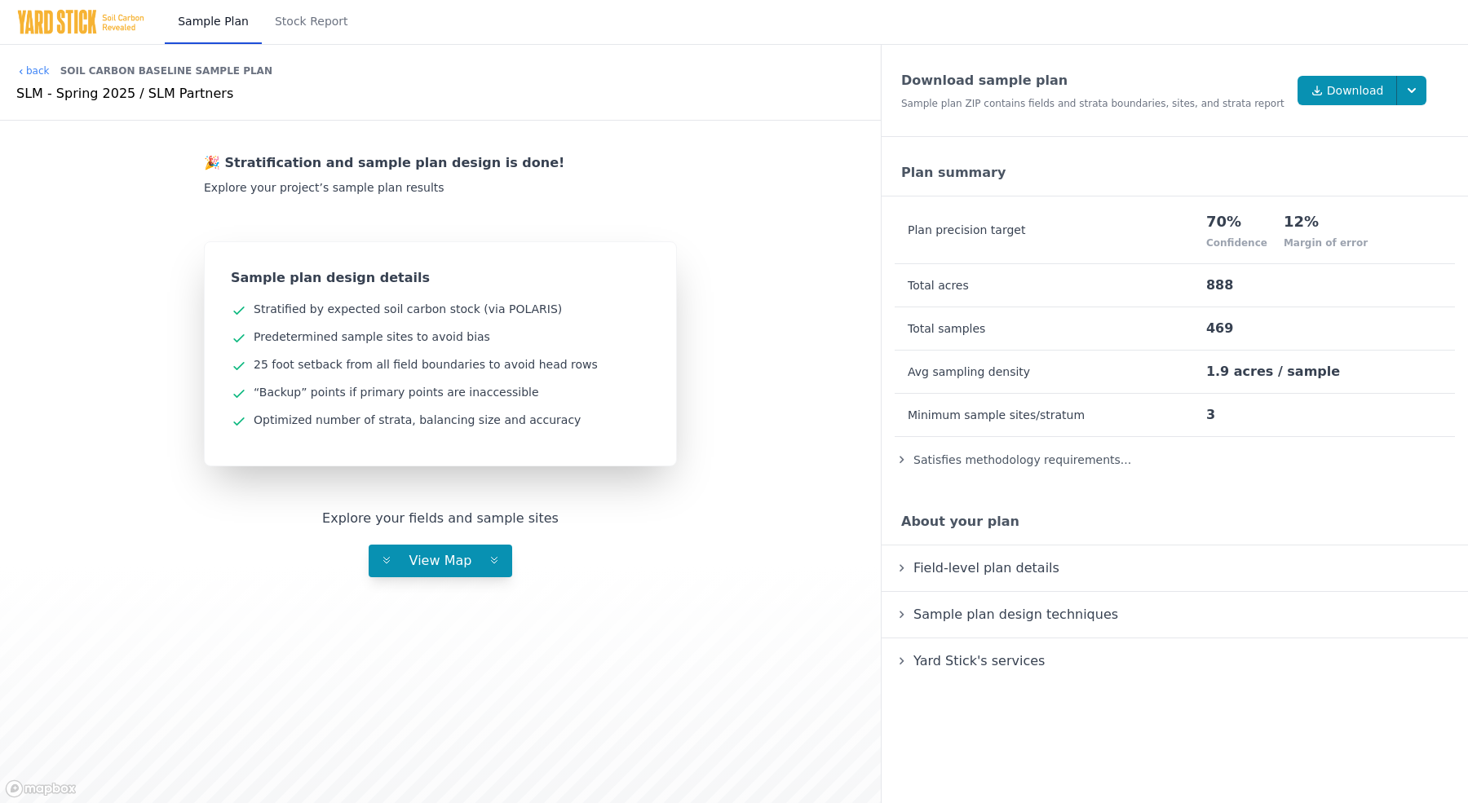
click at [75, 29] on img at bounding box center [80, 22] width 129 height 26
click at [47, 65] on link "back" at bounding box center [32, 70] width 33 height 13
click at [35, 71] on link "back" at bounding box center [32, 70] width 33 height 13
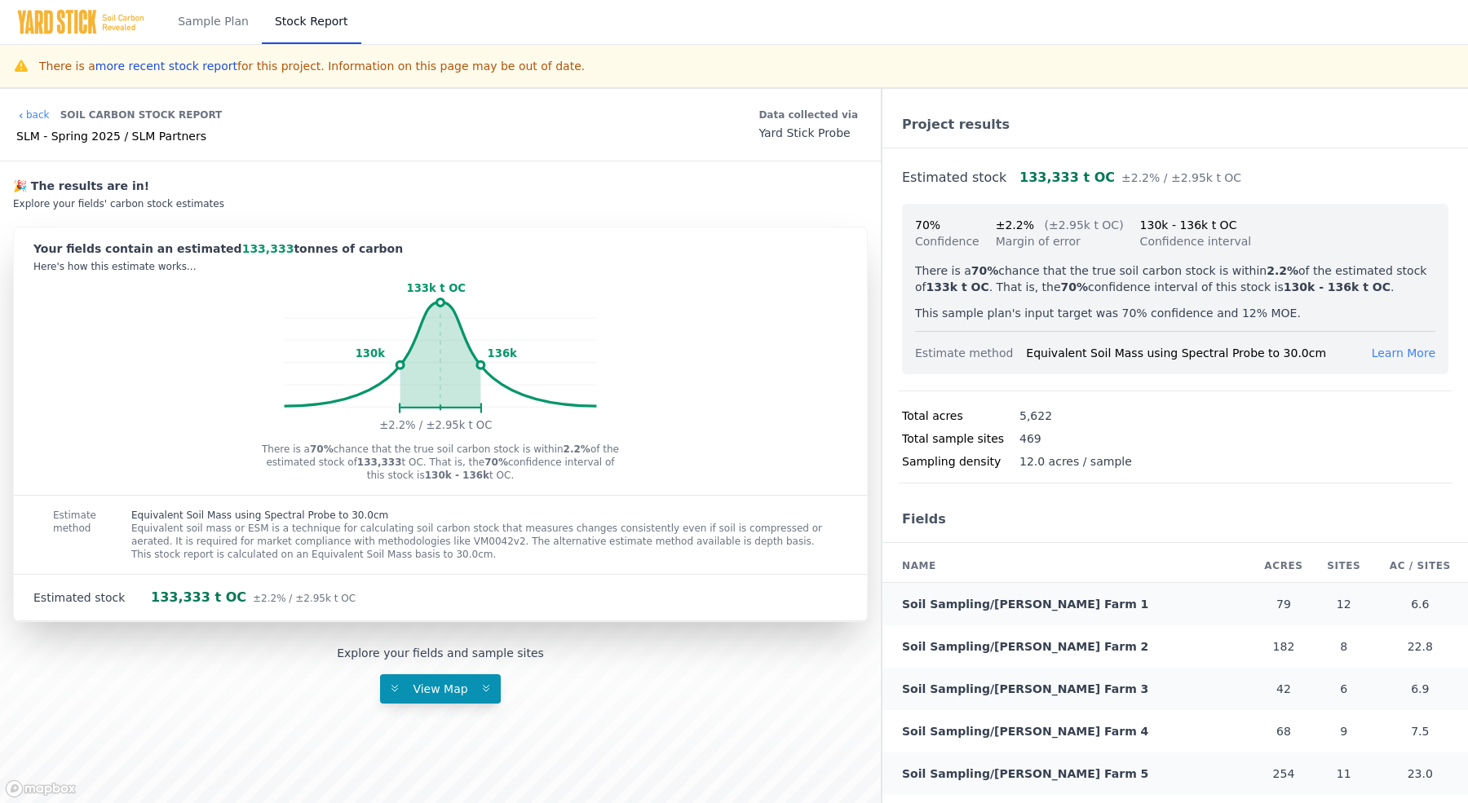
scroll to position [67, 0]
